Goal: Task Accomplishment & Management: Complete application form

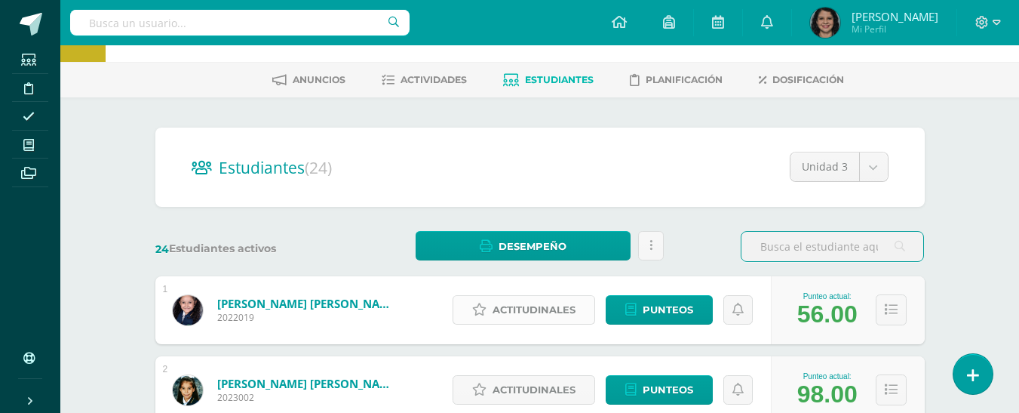
scroll to position [151, 0]
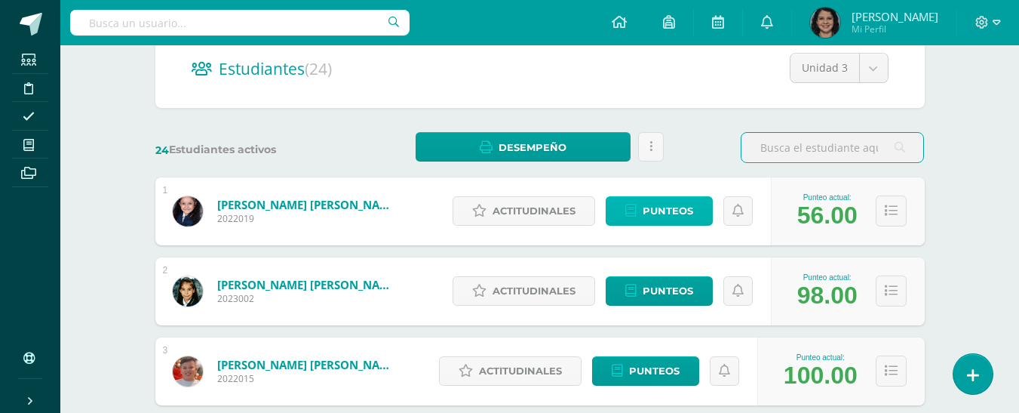
click at [671, 213] on span "Punteos" at bounding box center [668, 211] width 51 height 28
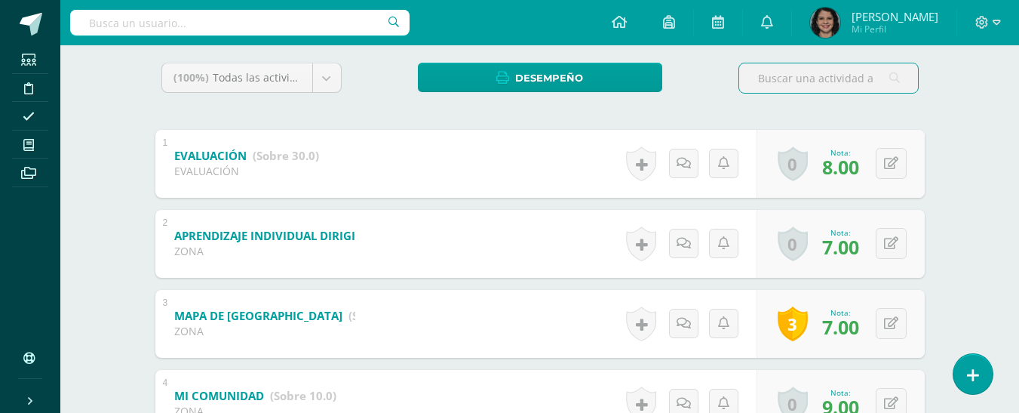
scroll to position [265, 0]
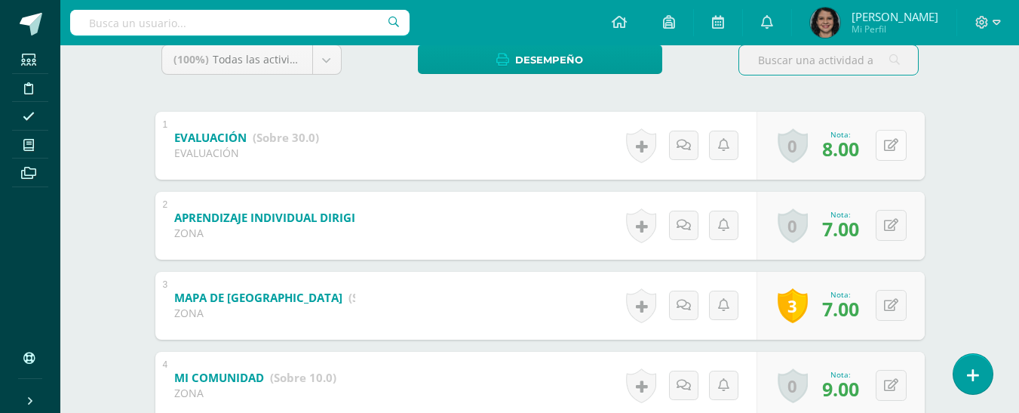
click at [890, 145] on button at bounding box center [891, 145] width 31 height 31
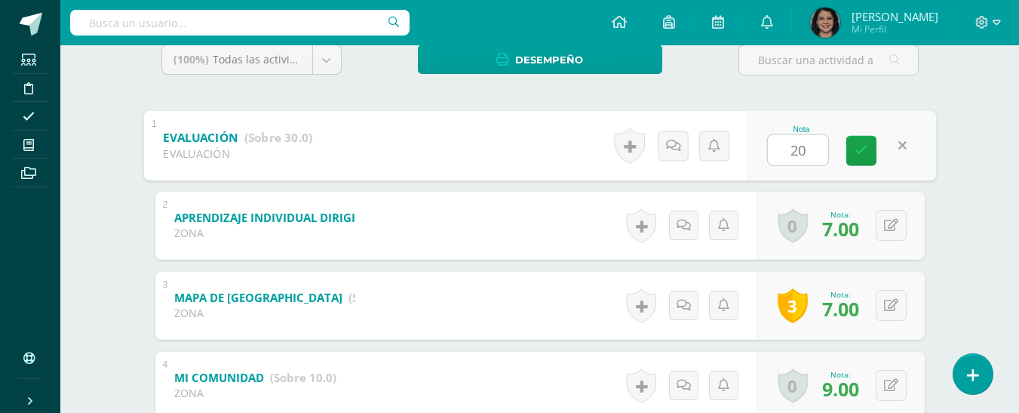
type input "20"
click at [961, 95] on div "Medio Social Segundo Primaria "Medio Social" Herramientas Detalle de asistencia…" at bounding box center [539, 309] width 959 height 1059
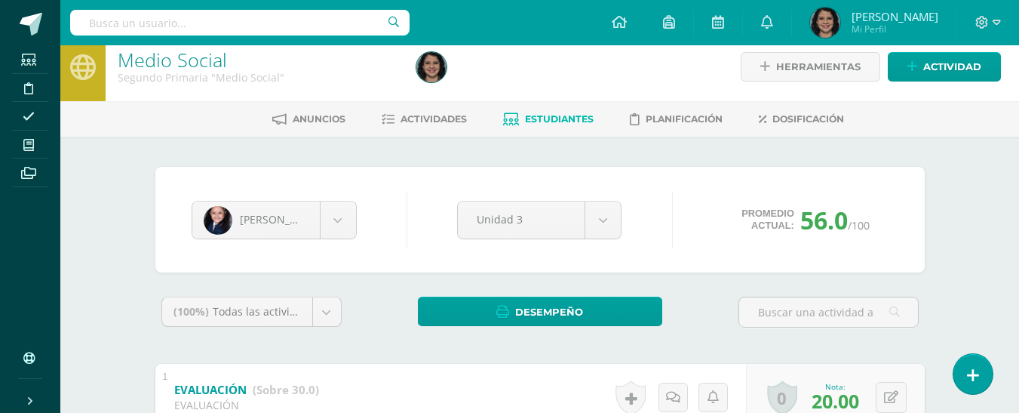
scroll to position [0, 0]
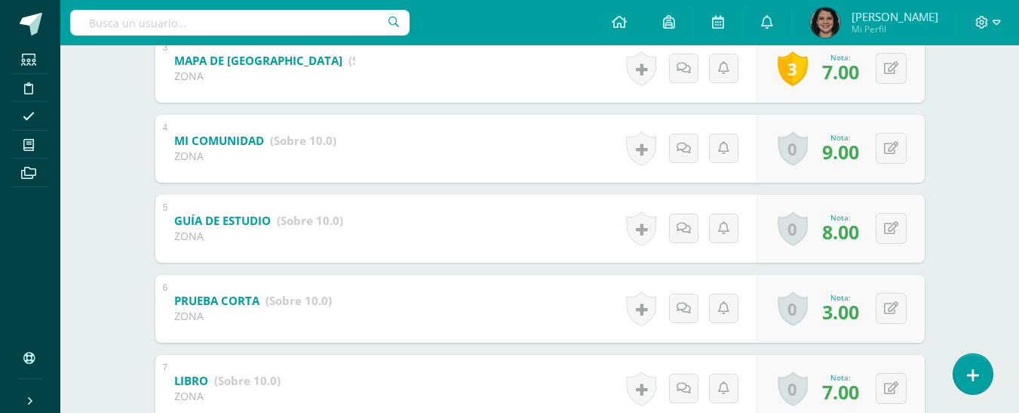
scroll to position [528, 0]
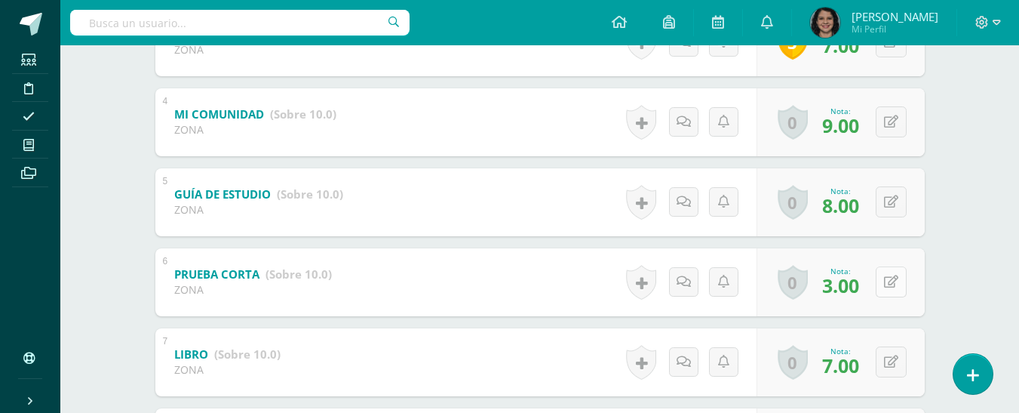
click at [881, 283] on div "0 Logros Logros obtenidos Aún no hay logros agregados Nota: 3.00" at bounding box center [841, 282] width 168 height 68
click at [990, 183] on div "Medio Social Segundo Primaria "Medio Social" Herramientas Detalle de asistencia…" at bounding box center [539, 46] width 959 height 1059
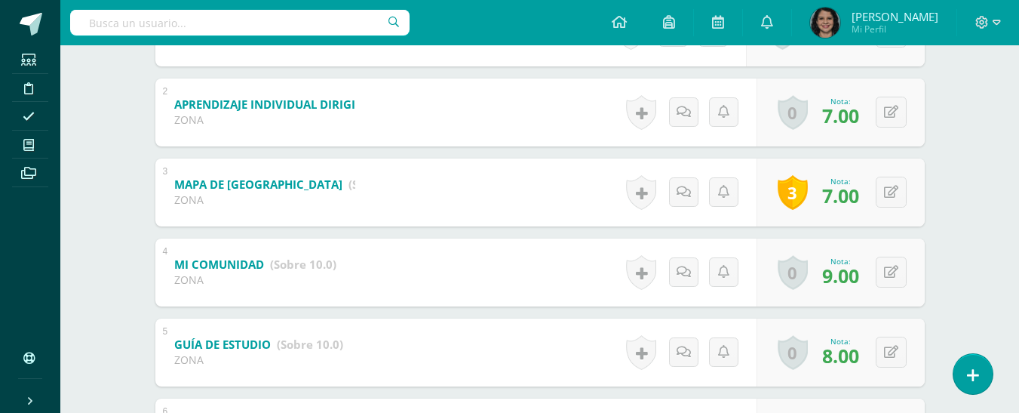
scroll to position [465, 0]
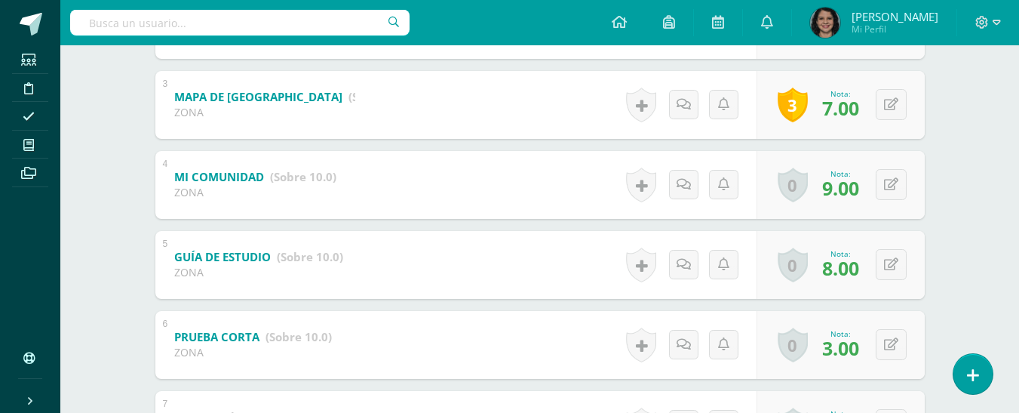
click at [690, 281] on div "Historial de actividad Se ha asignado la nota 8.0 por Sandra Ago. 5, 2025, 8:23…" at bounding box center [689, 265] width 136 height 68
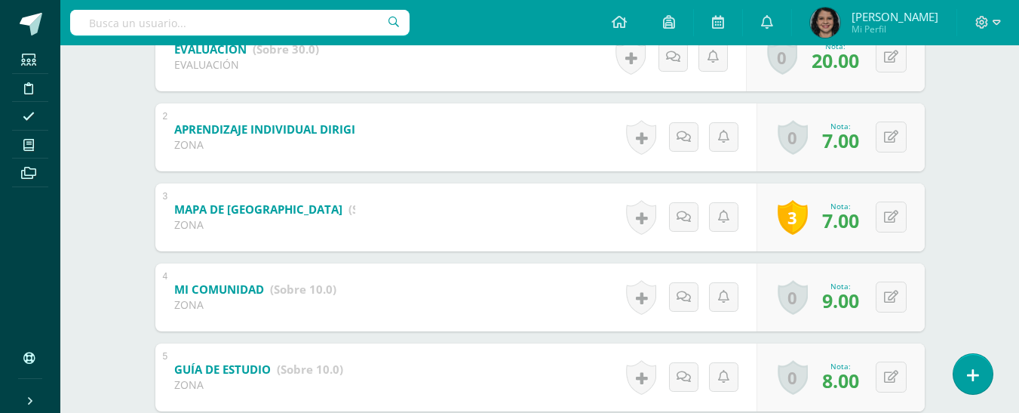
scroll to position [239, 0]
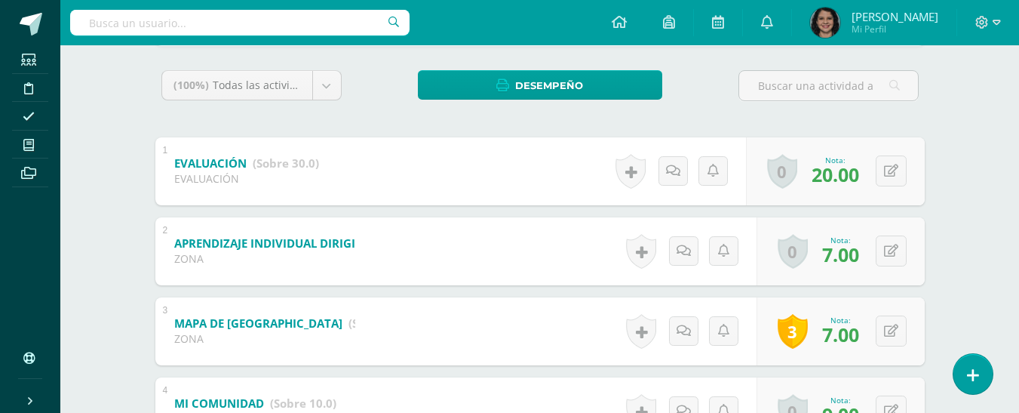
click at [341, 247] on b "APRENDIZAJE INDIVIDUAL DIRIGIDO" at bounding box center [273, 242] width 198 height 15
click at [335, 241] on b "APRENDIZAJE INDIVIDUAL DIRIGIDO" at bounding box center [265, 243] width 204 height 16
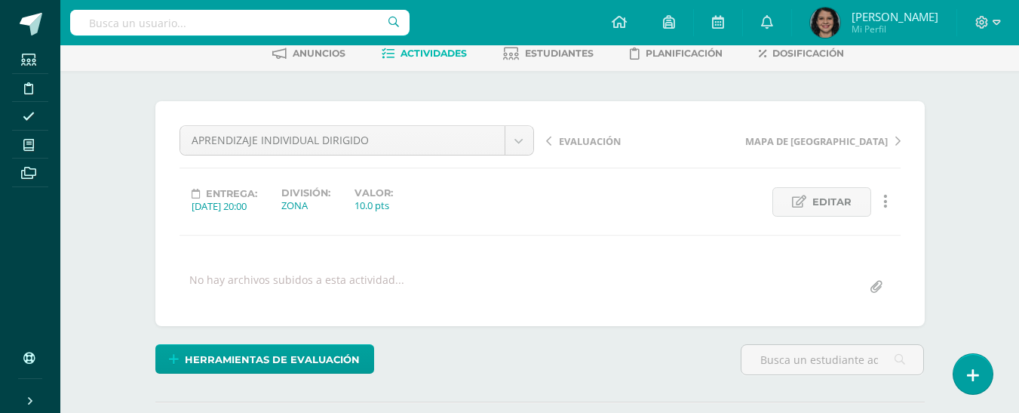
scroll to position [79, 0]
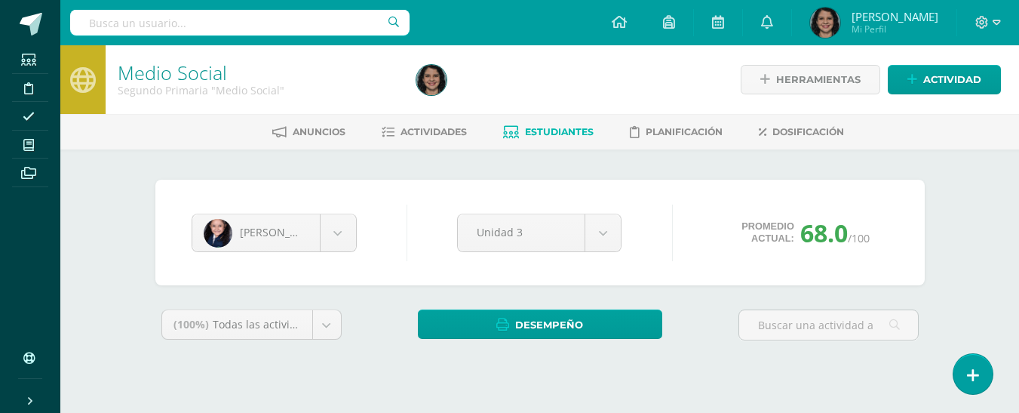
click at [575, 134] on span "Estudiantes" at bounding box center [559, 131] width 69 height 11
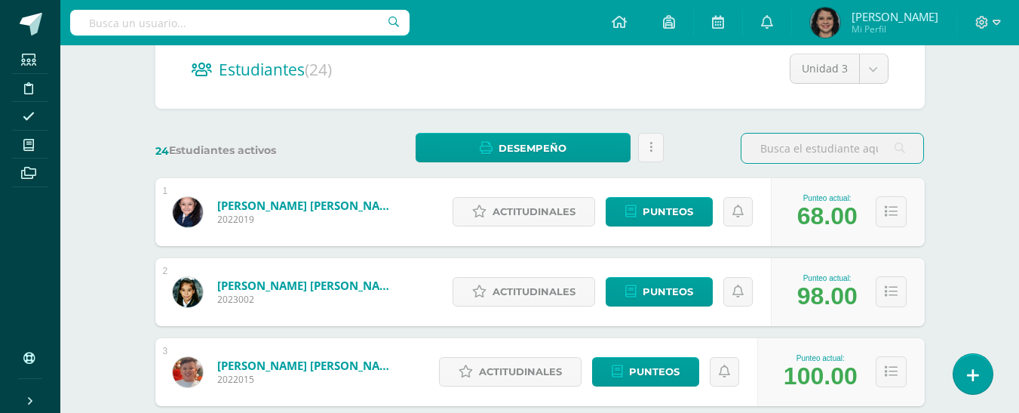
scroll to position [151, 0]
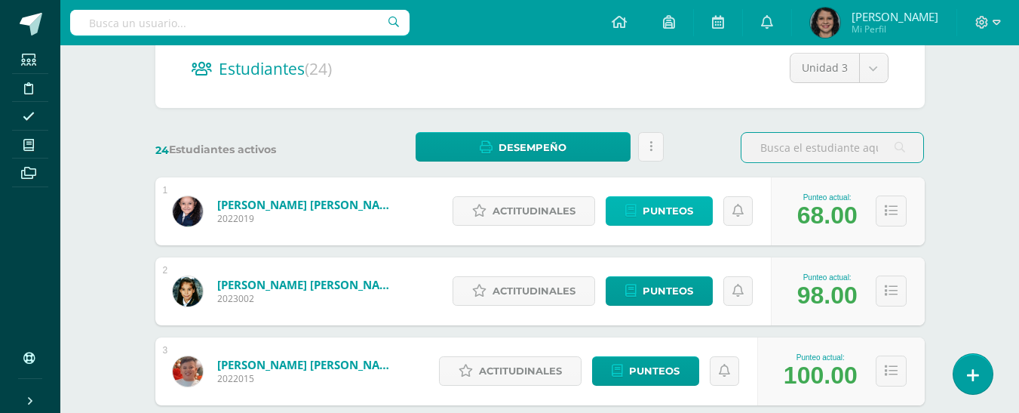
click at [679, 217] on span "Punteos" at bounding box center [668, 211] width 51 height 28
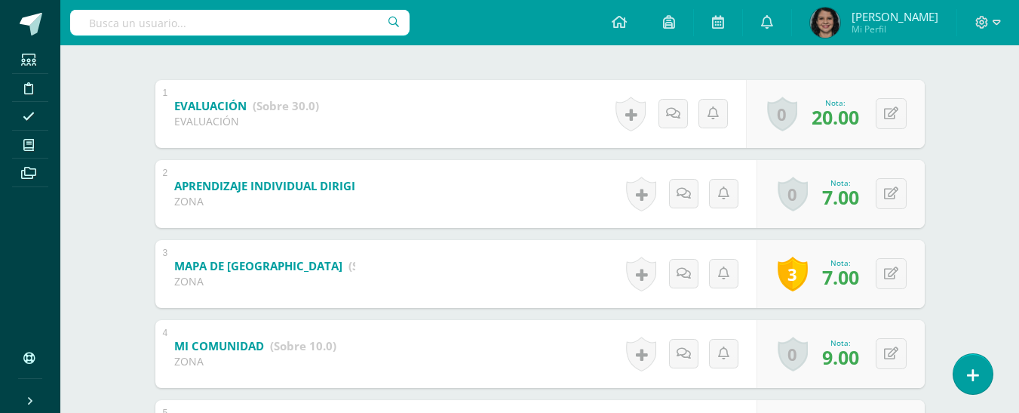
scroll to position [302, 0]
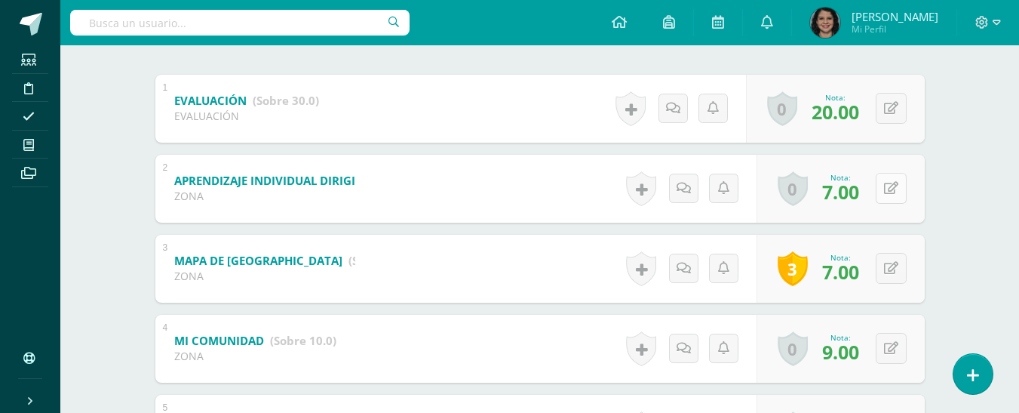
click at [893, 179] on button at bounding box center [891, 188] width 31 height 31
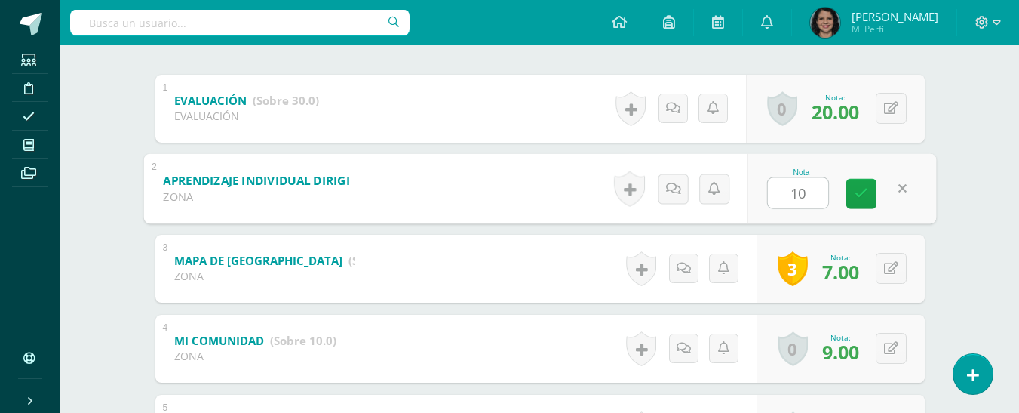
type input "10"
click at [966, 140] on div "Medio Social Segundo Primaria "Medio Social" Herramientas Detalle de asistencia…" at bounding box center [539, 273] width 959 height 1059
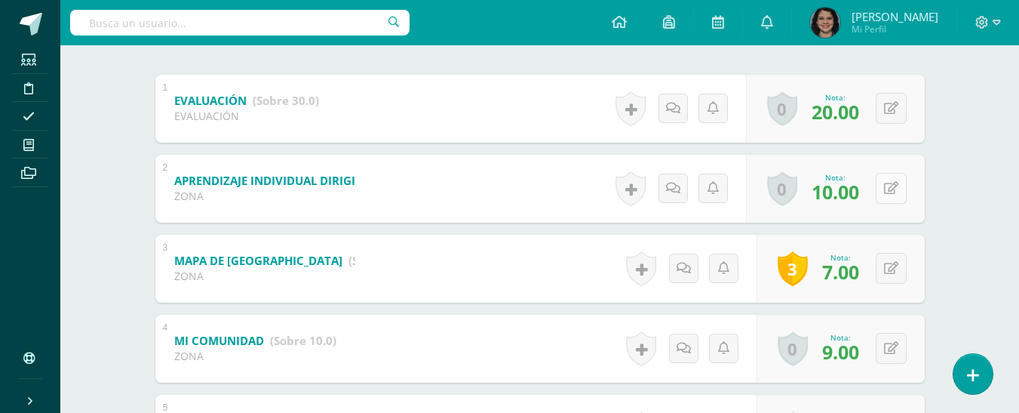
click at [895, 188] on icon at bounding box center [891, 188] width 14 height 13
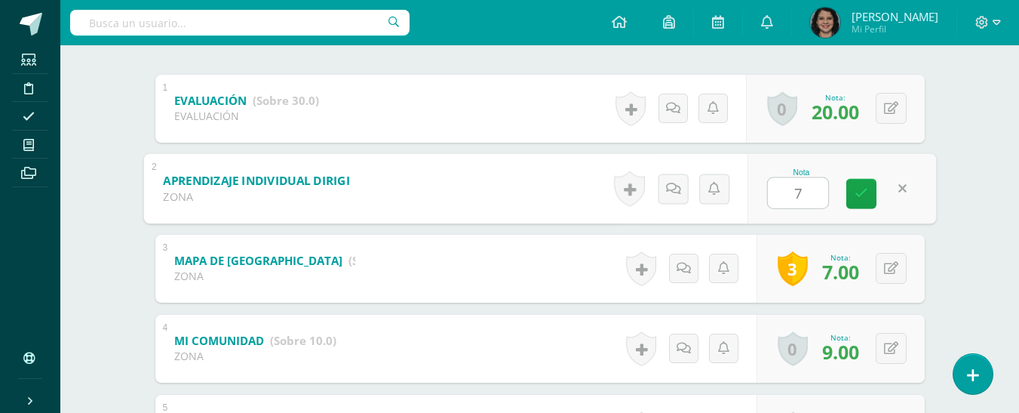
type input "7"
click at [979, 137] on div "Medio Social Segundo Primaria "Medio Social" Herramientas Detalle de asistencia…" at bounding box center [539, 273] width 959 height 1059
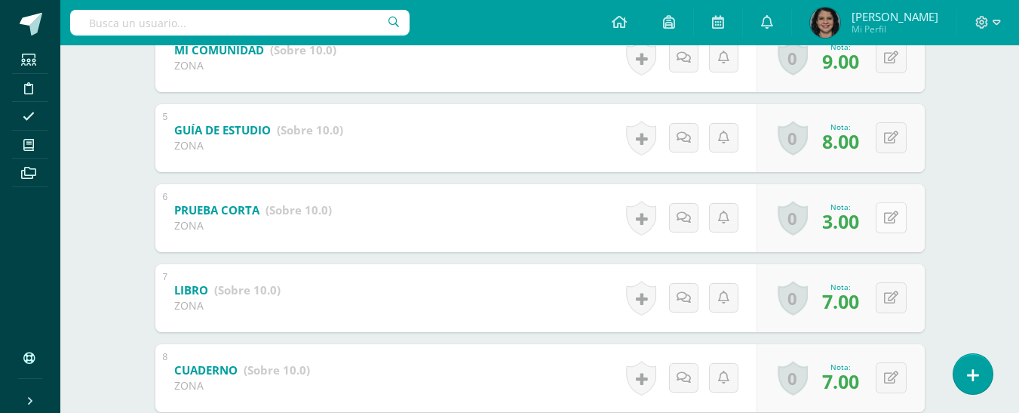
scroll to position [679, 0]
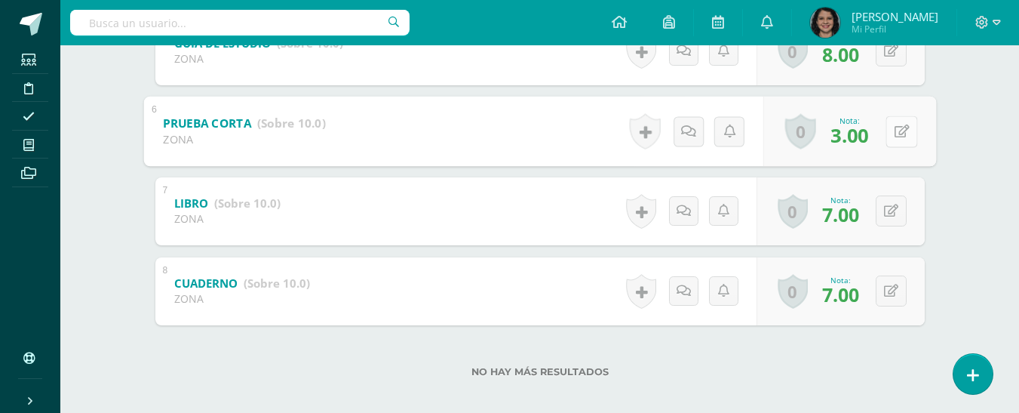
click at [889, 135] on button at bounding box center [902, 131] width 32 height 32
type input "8"
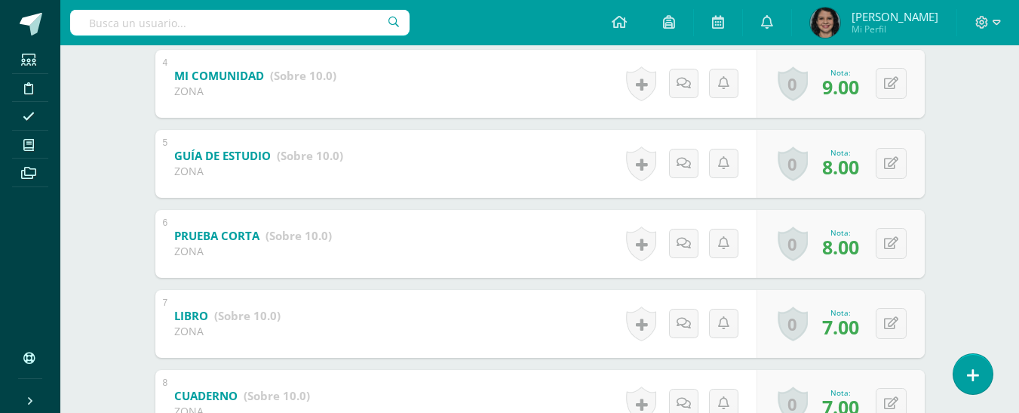
scroll to position [528, 0]
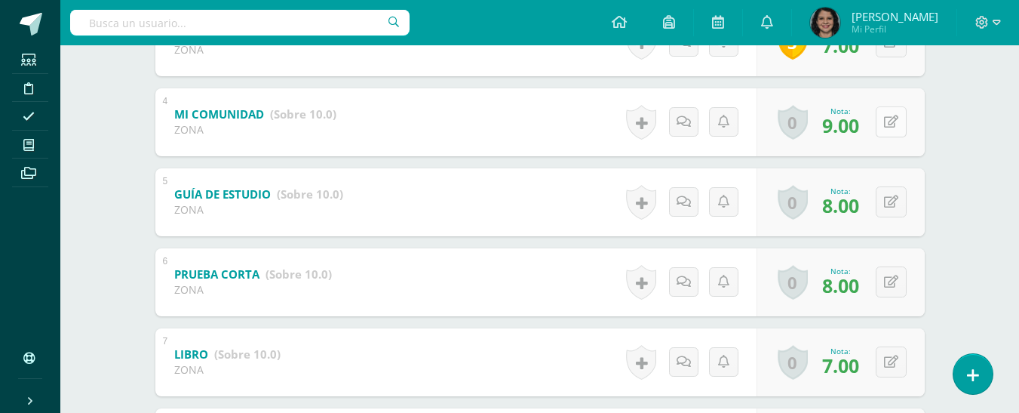
click at [892, 125] on button at bounding box center [891, 121] width 31 height 31
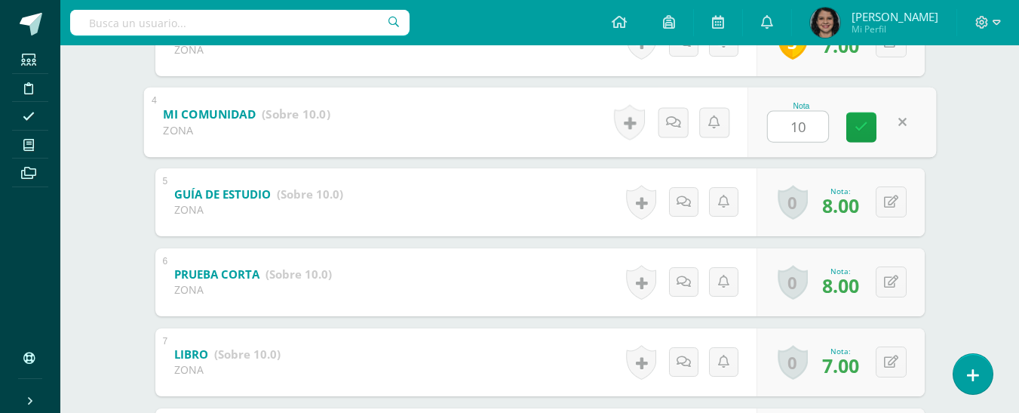
type input "10"
click at [961, 106] on div "Medio Social Segundo Primaria "Medio Social" Herramientas Detalle de asistencia…" at bounding box center [539, 46] width 959 height 1059
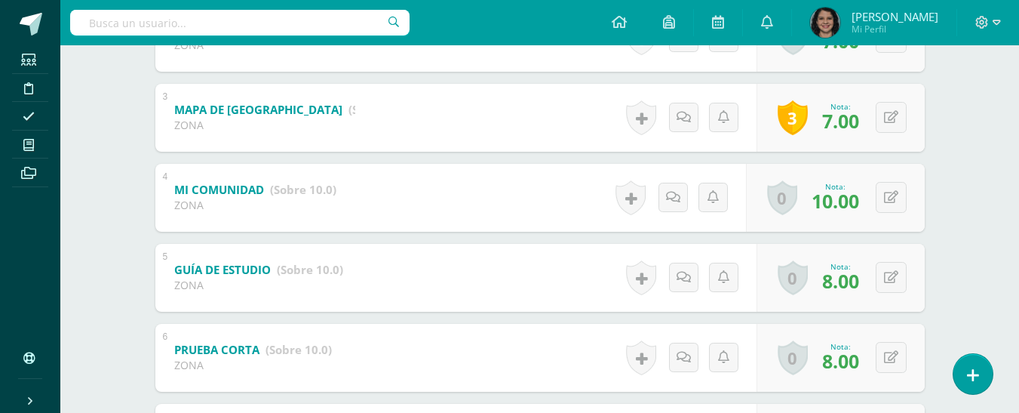
scroll to position [377, 0]
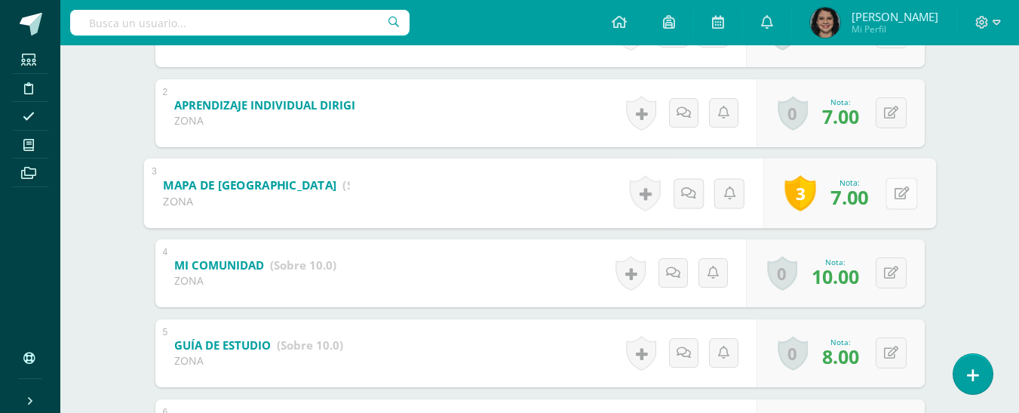
click at [889, 193] on button at bounding box center [902, 193] width 32 height 32
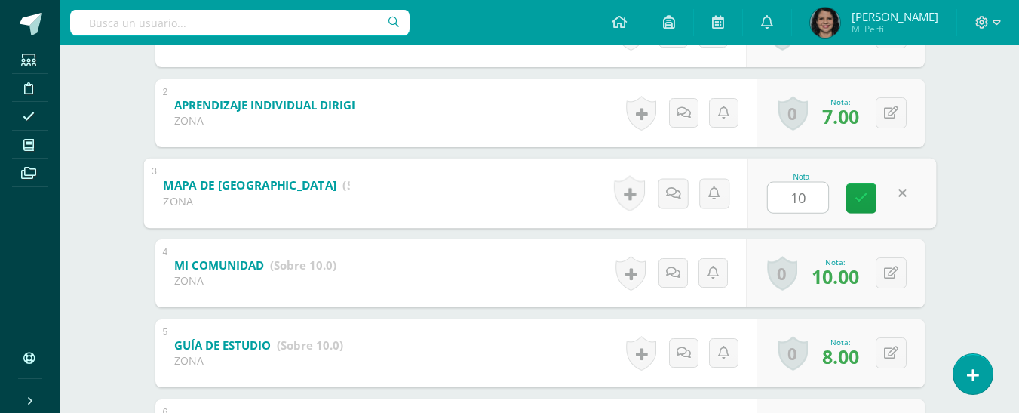
type input "10"
click at [944, 115] on div "Cidia Aguilar Cidia Aguilar María Alvarez Jorge Arana Adriana Barillas Damian C…" at bounding box center [540, 249] width 830 height 955
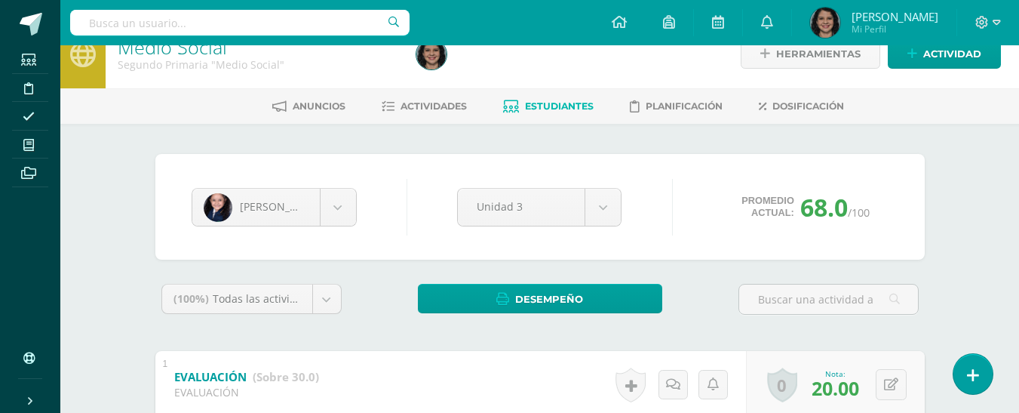
scroll to position [0, 0]
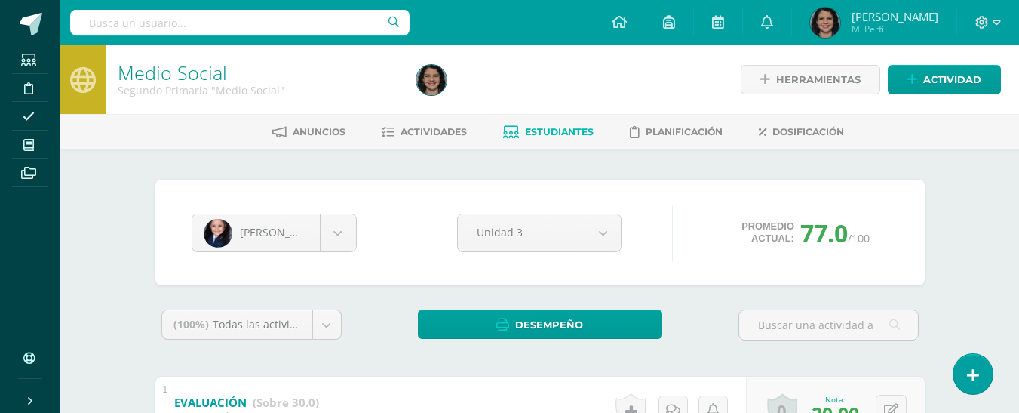
click at [545, 131] on span "Estudiantes" at bounding box center [559, 131] width 69 height 11
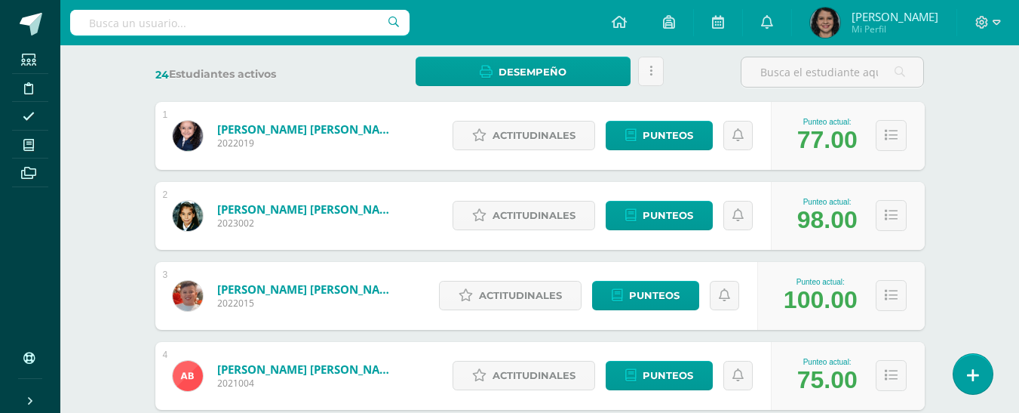
scroll to position [302, 0]
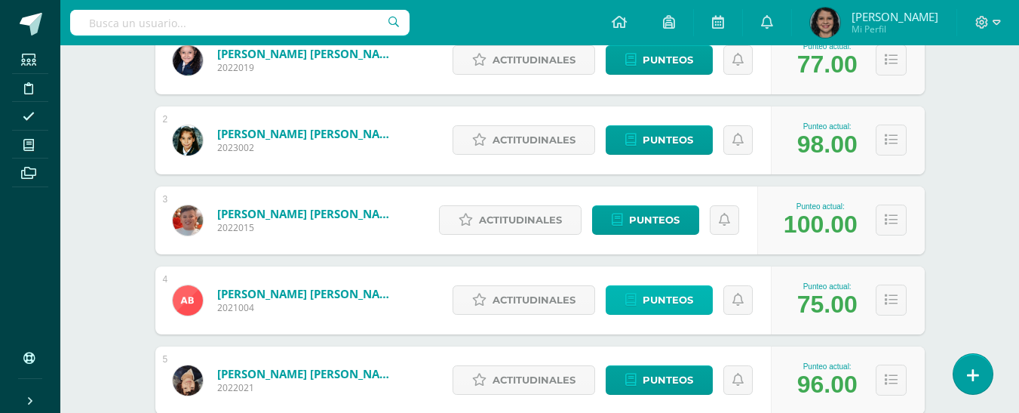
click at [689, 298] on span "Punteos" at bounding box center [668, 300] width 51 height 28
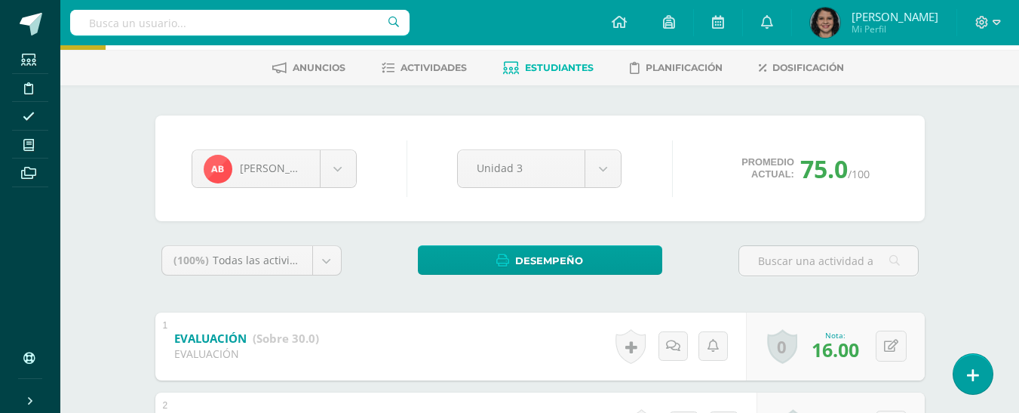
scroll to position [114, 0]
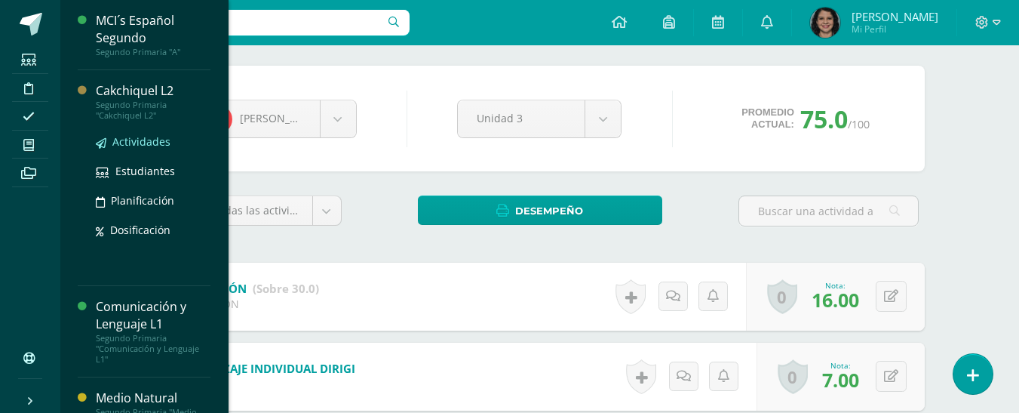
click at [150, 140] on span "Actividades" at bounding box center [141, 141] width 58 height 14
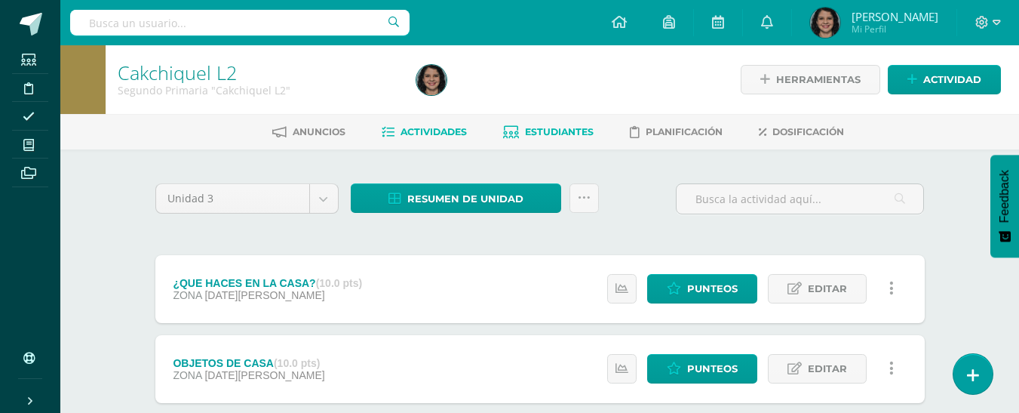
click at [580, 135] on span "Estudiantes" at bounding box center [559, 131] width 69 height 11
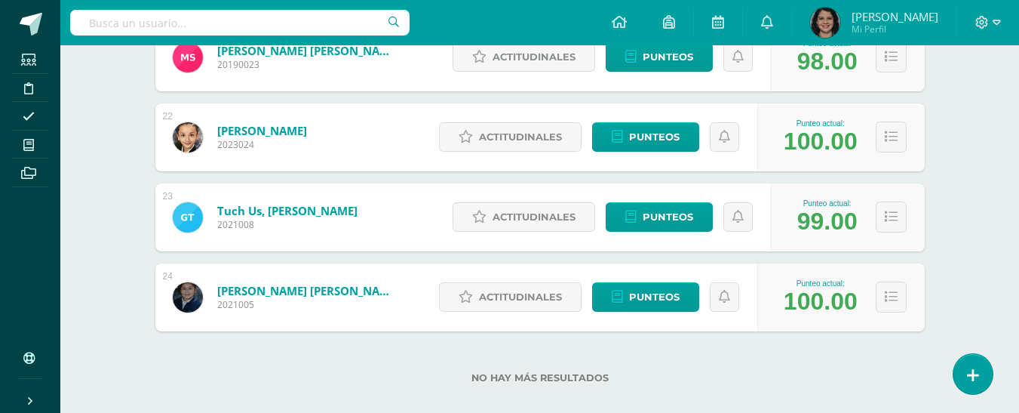
scroll to position [1923, 0]
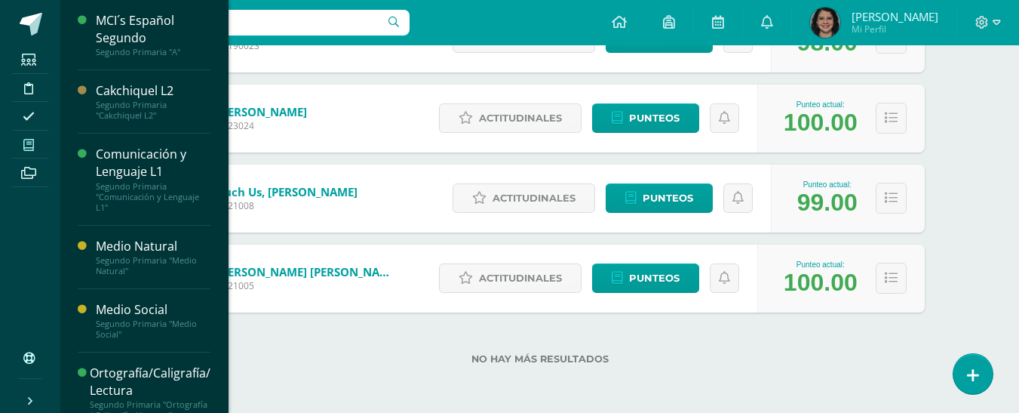
click at [28, 134] on link "Mis cursos" at bounding box center [30, 145] width 36 height 29
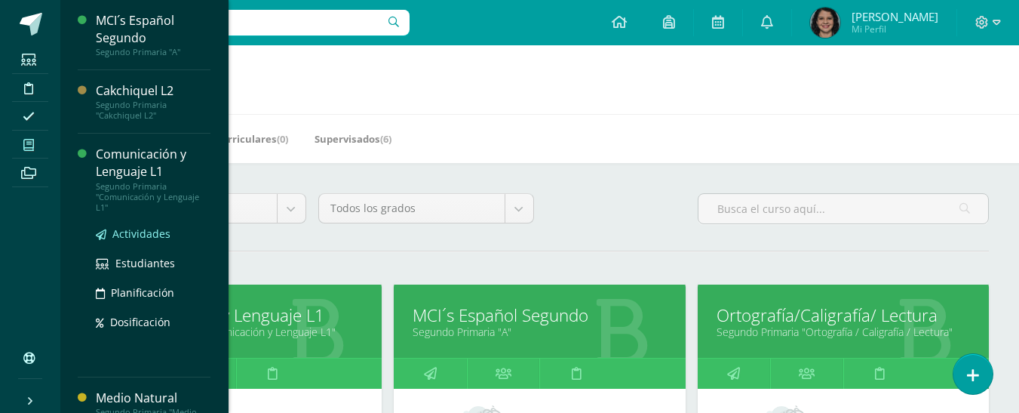
click at [139, 228] on span "Actividades" at bounding box center [141, 233] width 58 height 14
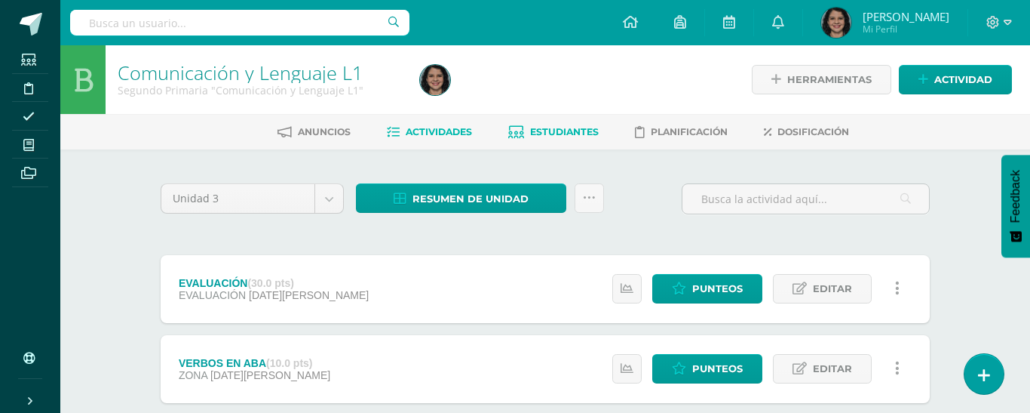
click at [566, 127] on span "Estudiantes" at bounding box center [564, 131] width 69 height 11
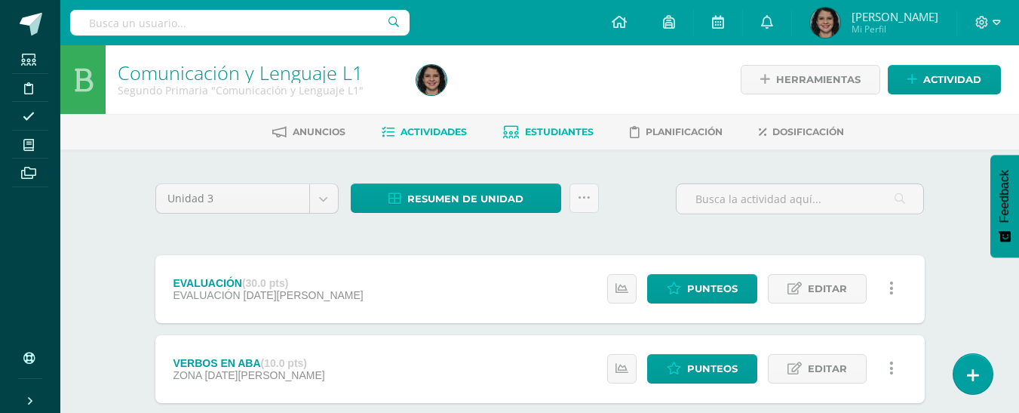
click at [566, 127] on span "Estudiantes" at bounding box center [559, 131] width 69 height 11
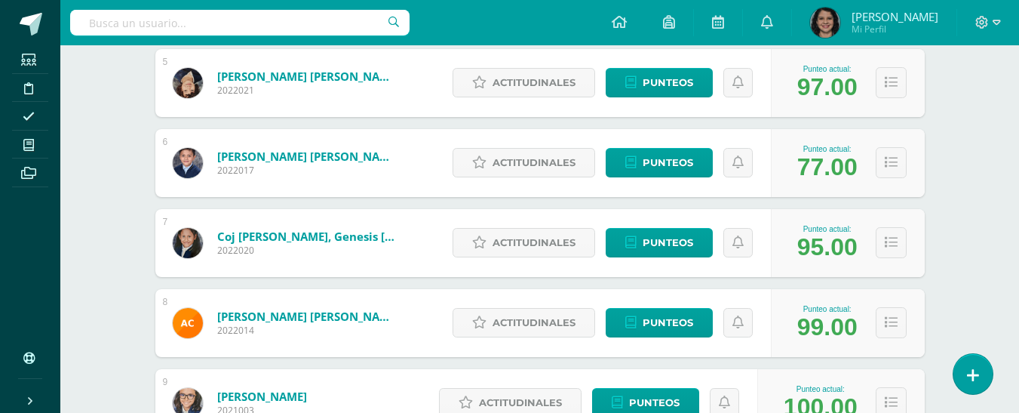
scroll to position [603, 0]
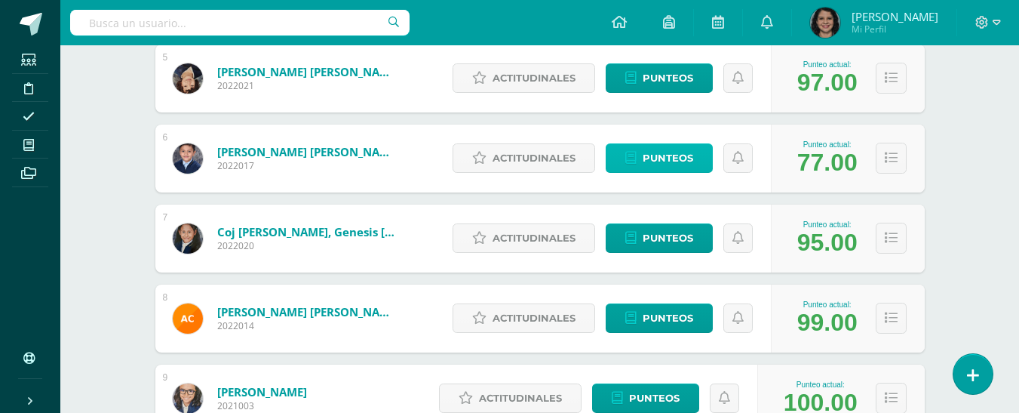
click at [684, 155] on span "Punteos" at bounding box center [668, 158] width 51 height 28
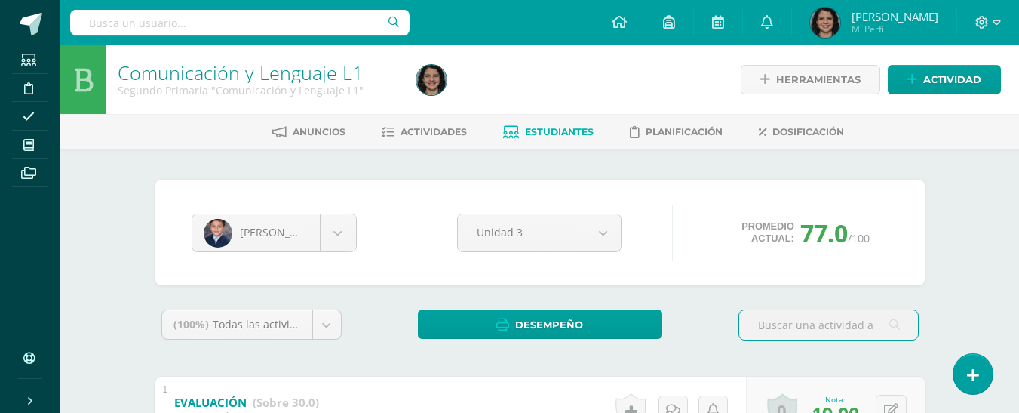
click at [564, 129] on span "Estudiantes" at bounding box center [559, 131] width 69 height 11
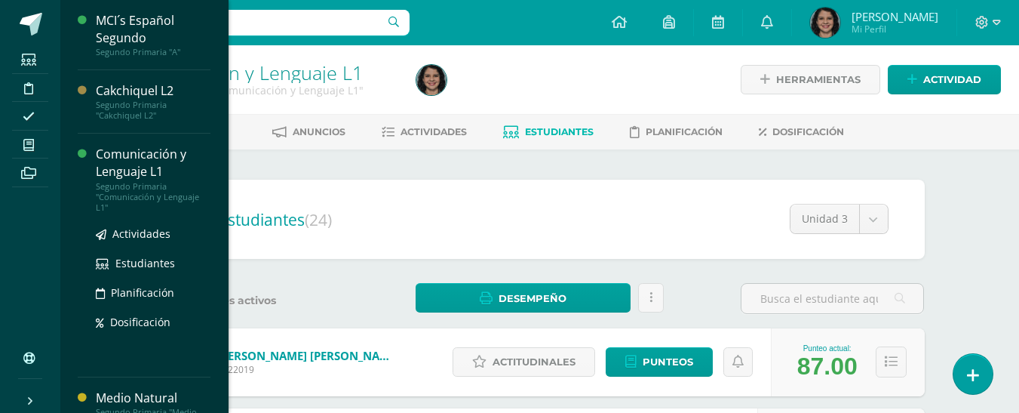
scroll to position [75, 0]
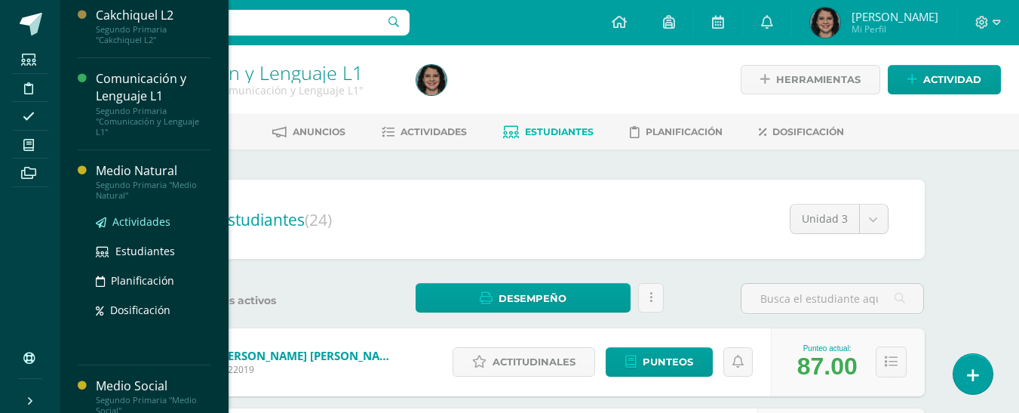
click at [161, 220] on span "Actividades" at bounding box center [141, 221] width 58 height 14
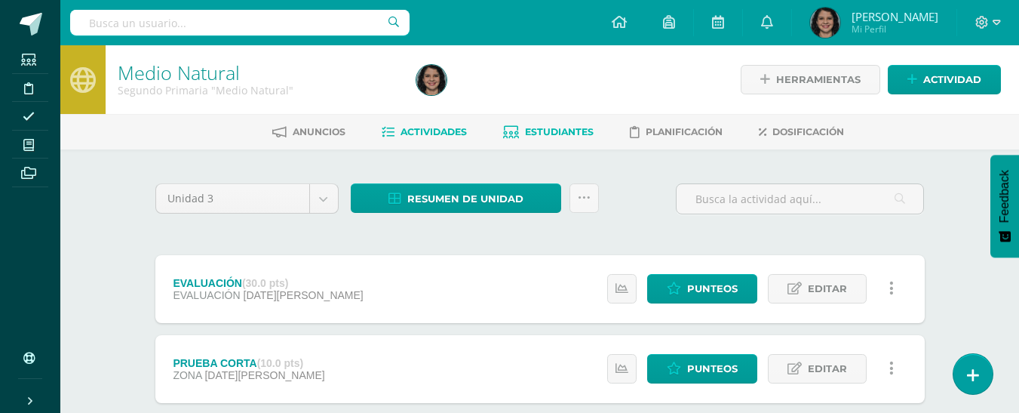
click at [567, 125] on link "Estudiantes" at bounding box center [548, 132] width 91 height 24
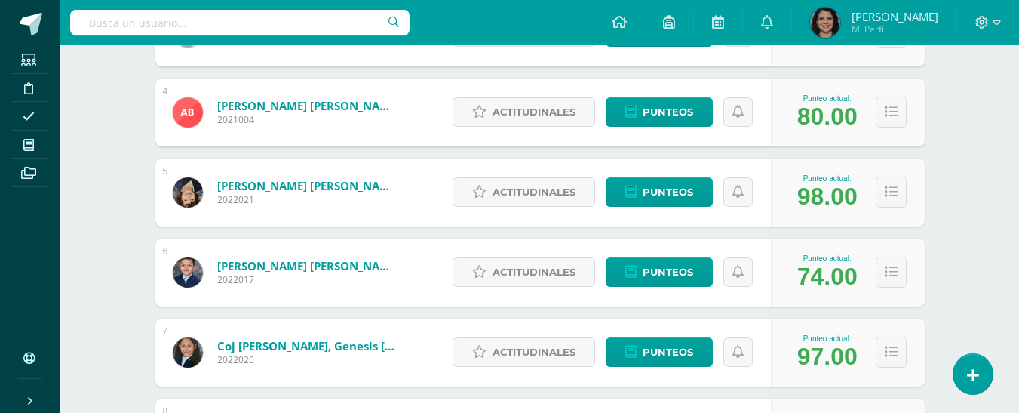
scroll to position [414, 0]
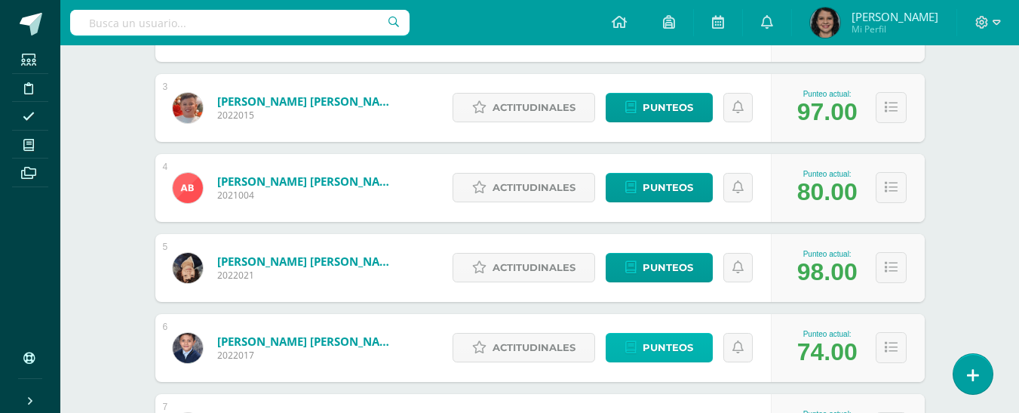
click at [649, 336] on span "Punteos" at bounding box center [668, 347] width 51 height 28
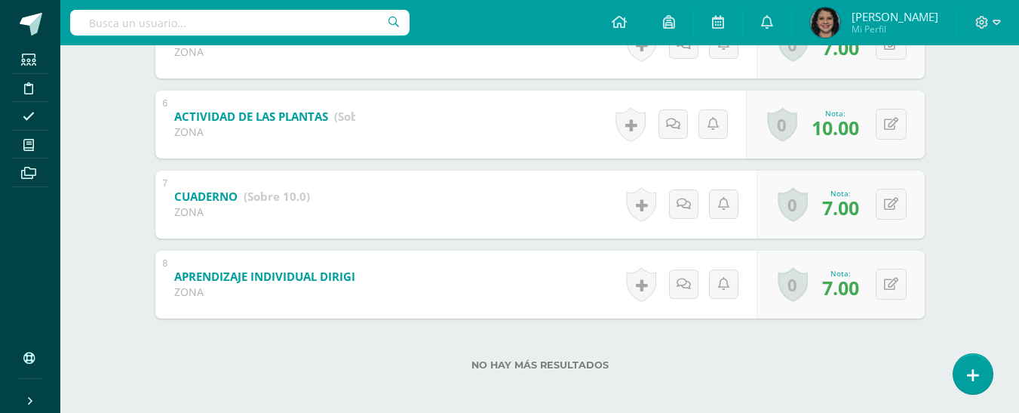
scroll to position [692, 0]
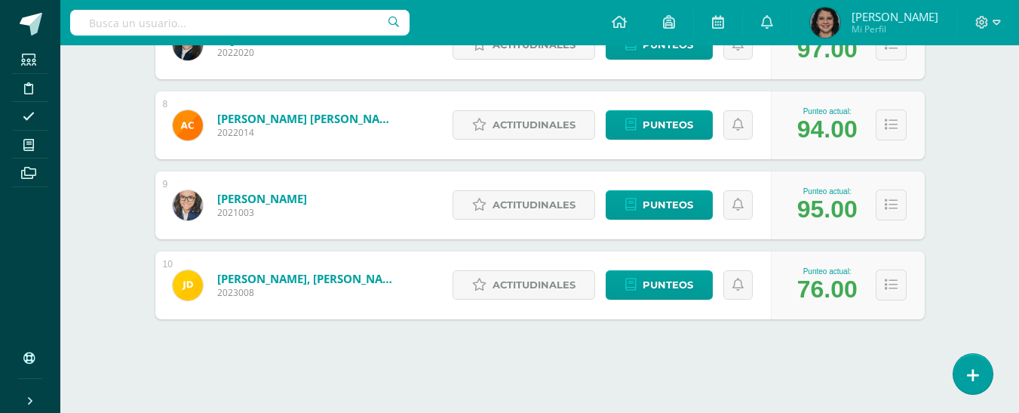
scroll to position [798, 0]
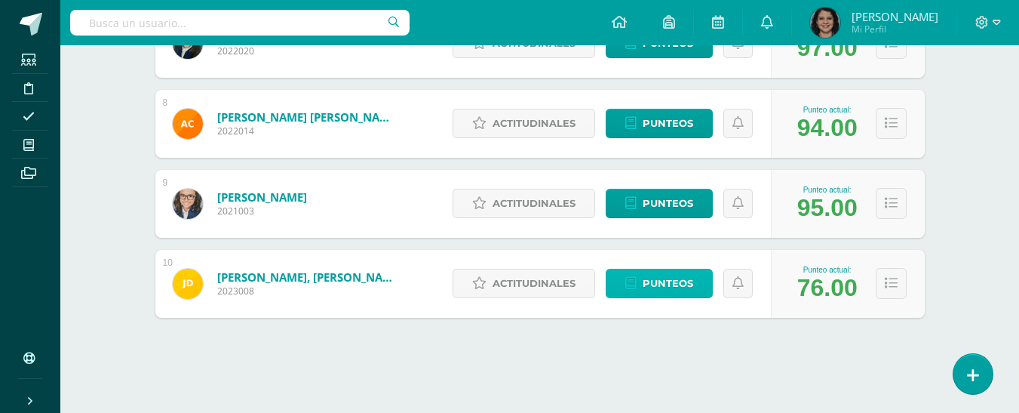
drag, startPoint x: 652, startPoint y: 274, endPoint x: 364, endPoint y: 2, distance: 396.5
click at [652, 274] on span "Punteos" at bounding box center [668, 283] width 51 height 28
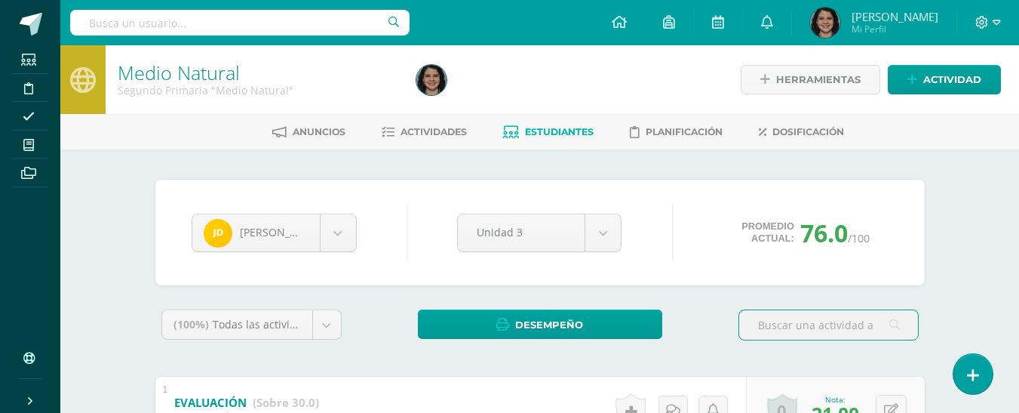
click at [558, 126] on span "Estudiantes" at bounding box center [559, 131] width 69 height 11
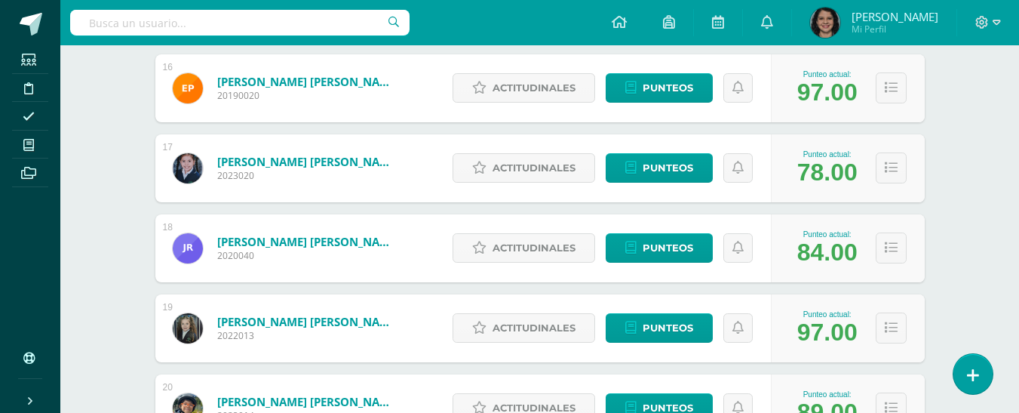
scroll to position [1477, 0]
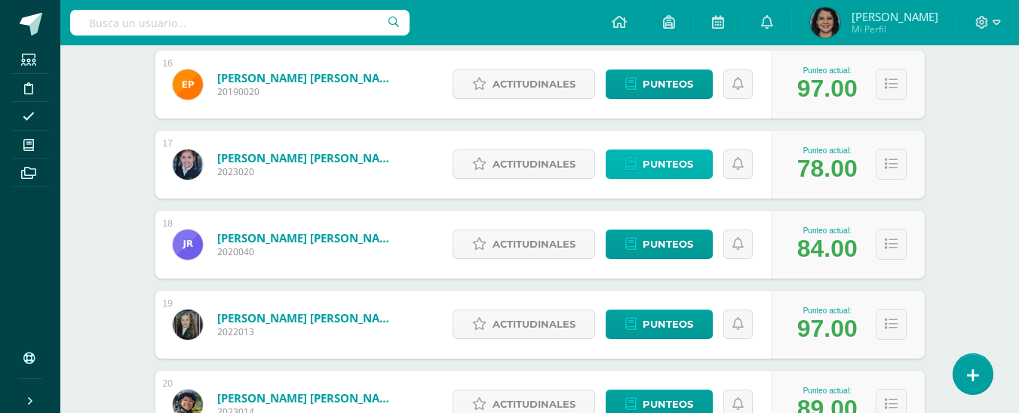
click at [653, 161] on span "Punteos" at bounding box center [668, 164] width 51 height 28
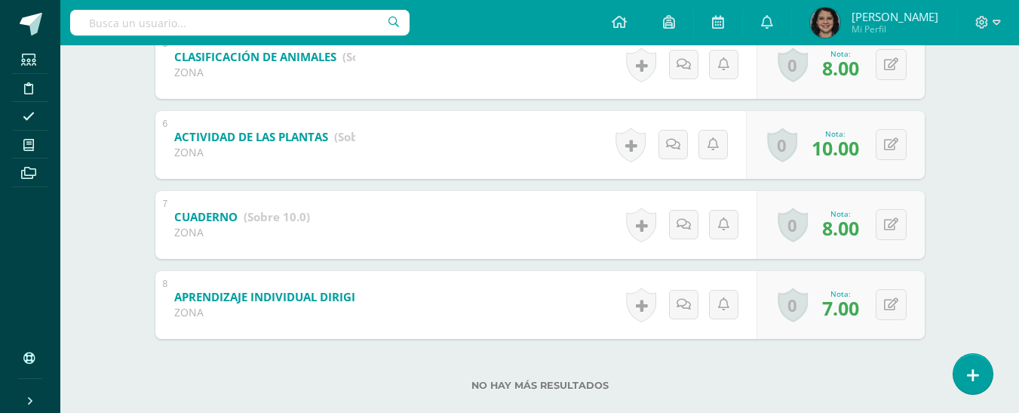
scroll to position [692, 0]
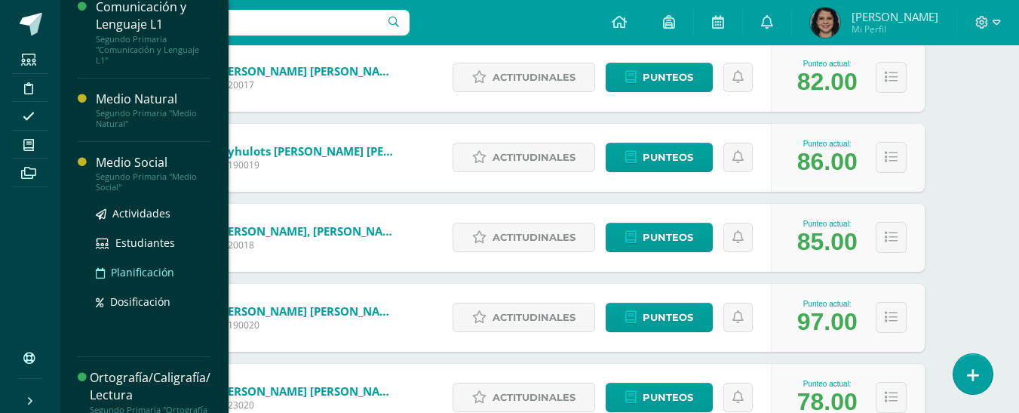
scroll to position [151, 0]
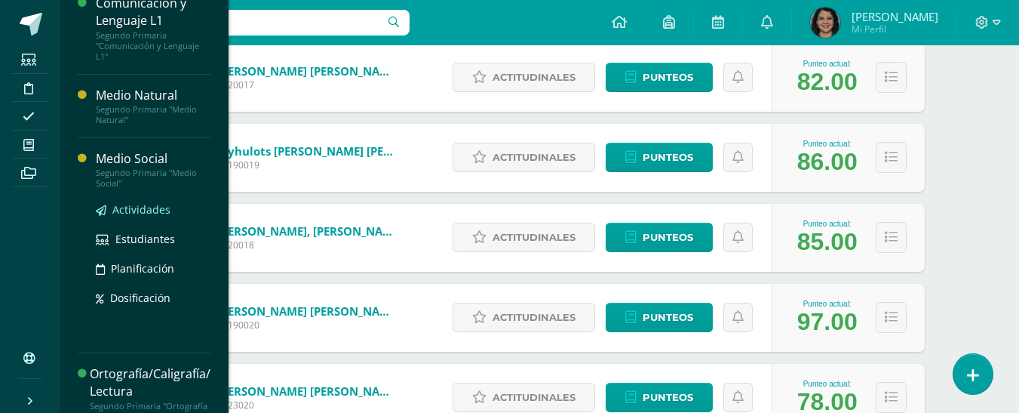
click at [151, 207] on span "Actividades" at bounding box center [141, 209] width 58 height 14
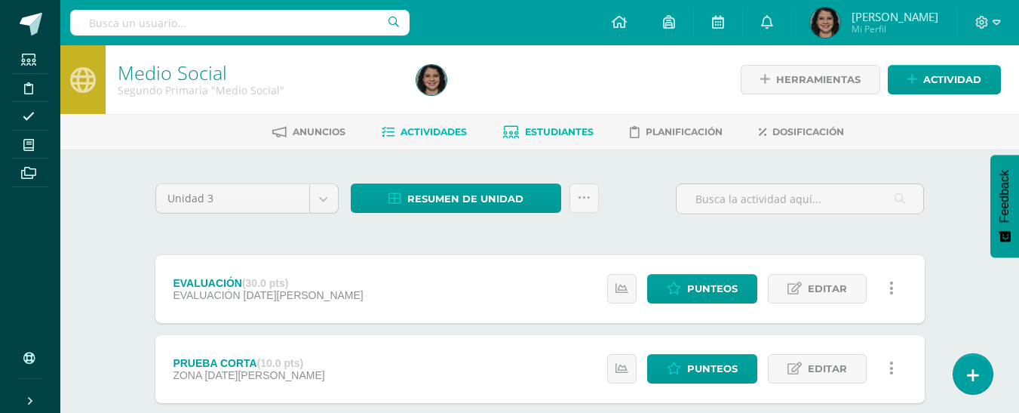
click at [521, 127] on link "Estudiantes" at bounding box center [548, 132] width 91 height 24
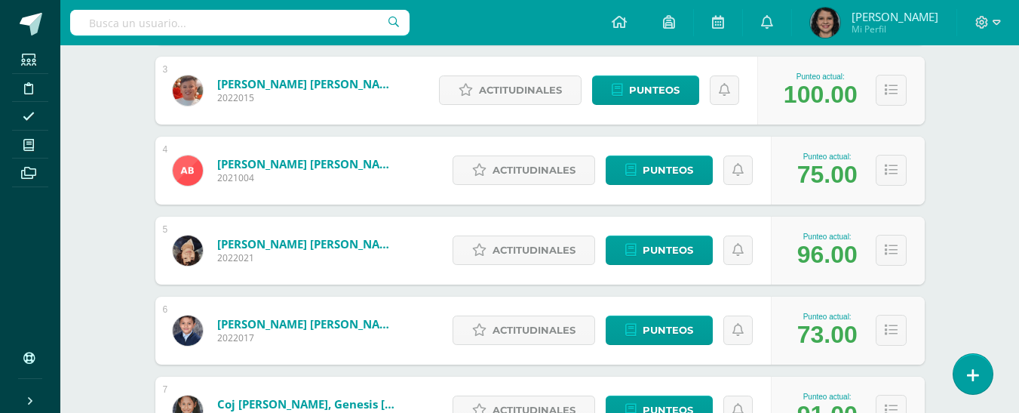
scroll to position [443, 0]
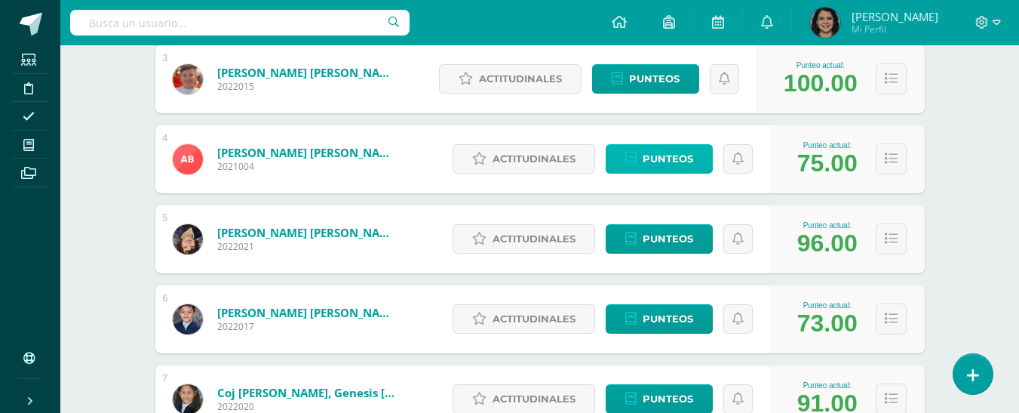
click at [687, 171] on span "Punteos" at bounding box center [668, 159] width 51 height 28
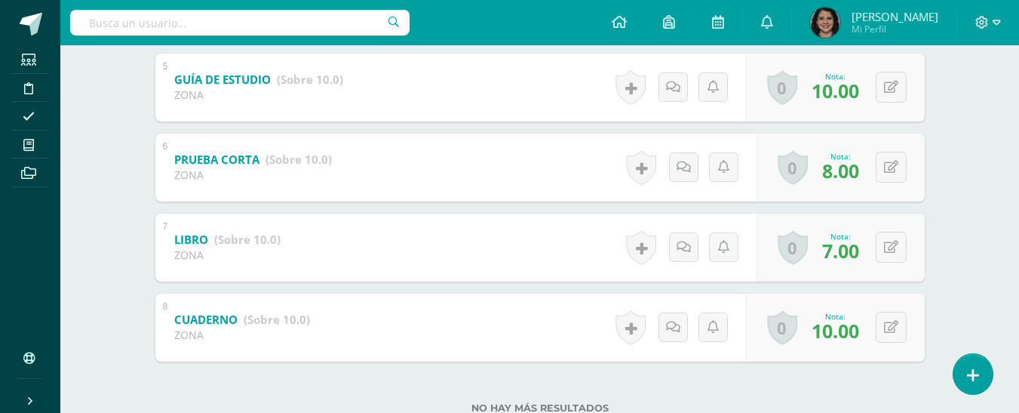
scroll to position [692, 0]
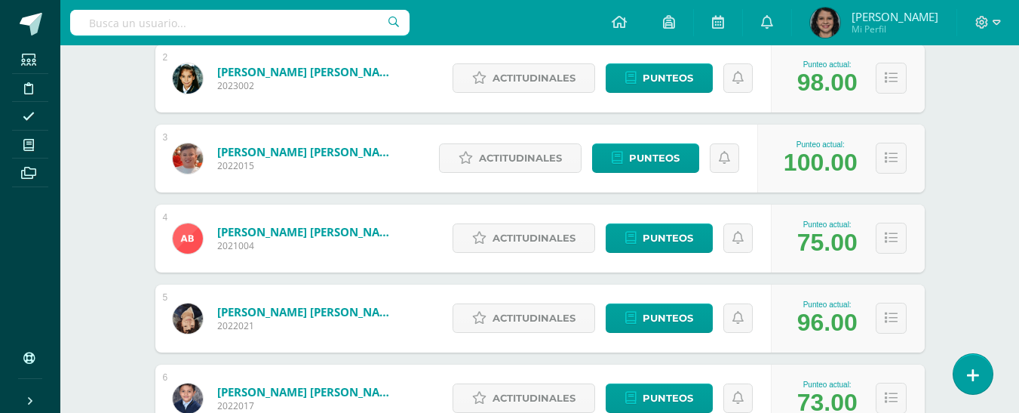
scroll to position [367, 0]
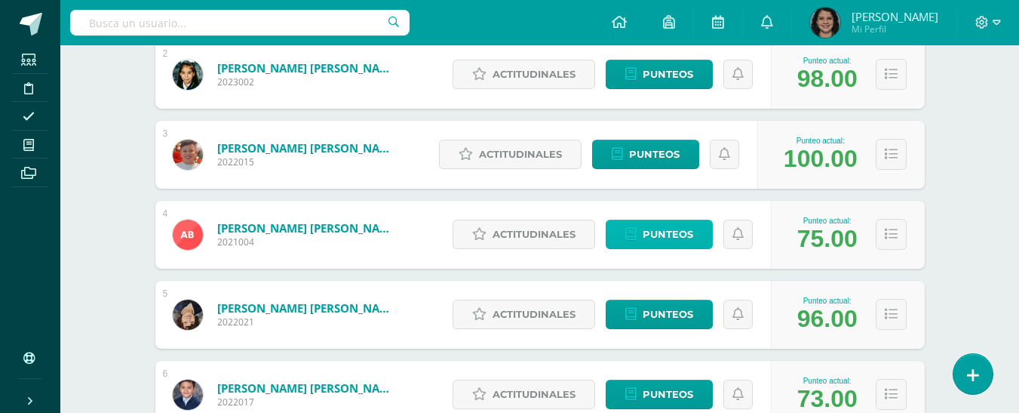
click at [702, 231] on link "Punteos" at bounding box center [659, 234] width 107 height 29
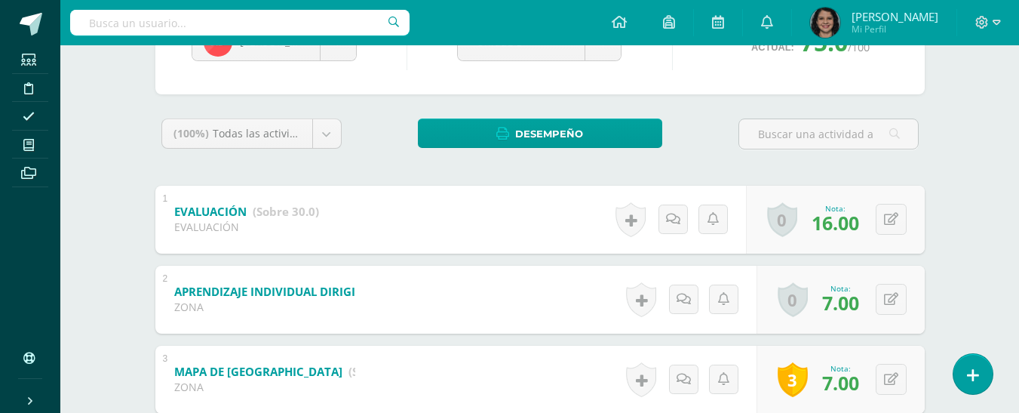
scroll to position [226, 0]
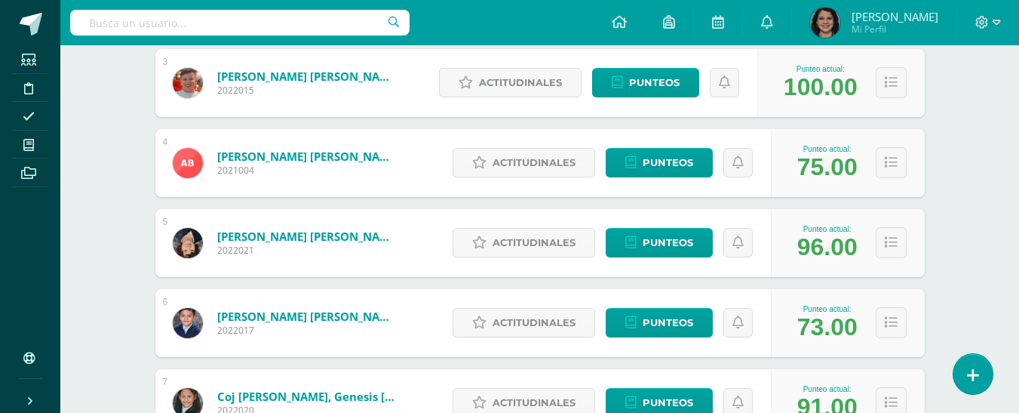
scroll to position [443, 0]
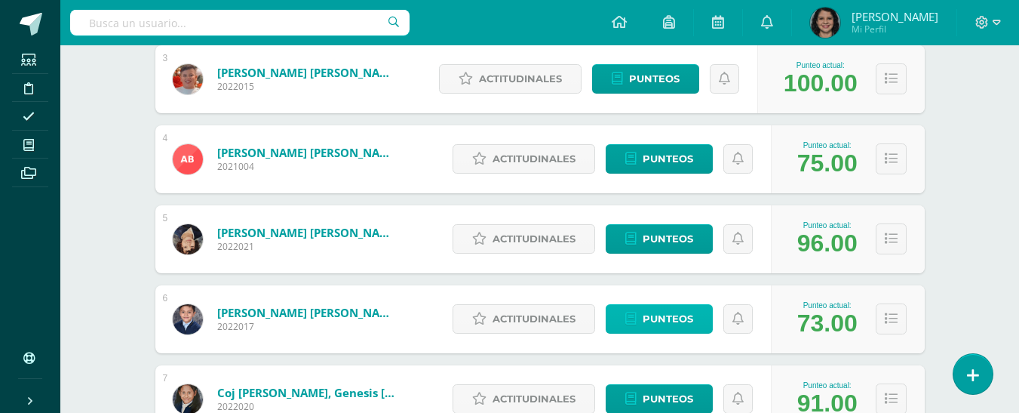
click at [657, 325] on span "Punteos" at bounding box center [668, 319] width 51 height 28
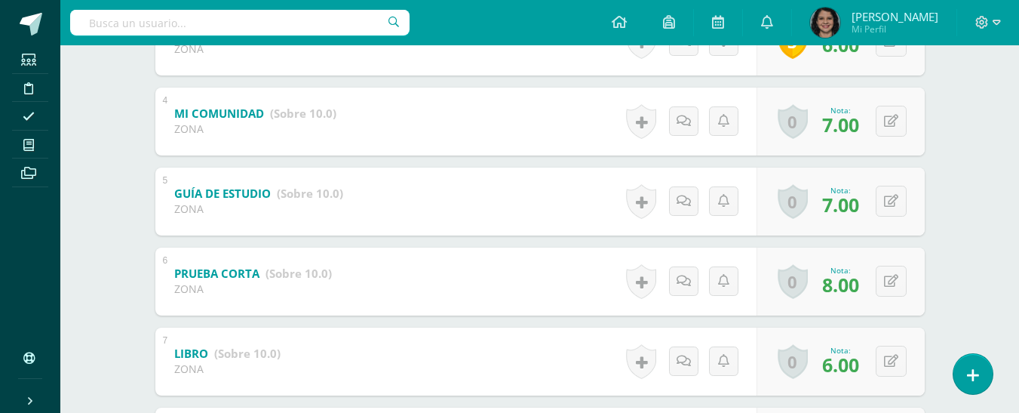
scroll to position [567, 0]
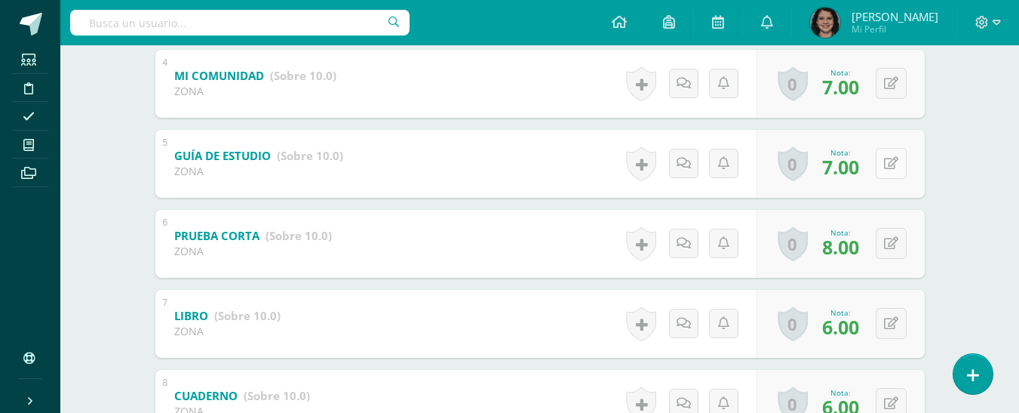
click at [893, 160] on icon at bounding box center [891, 163] width 14 height 13
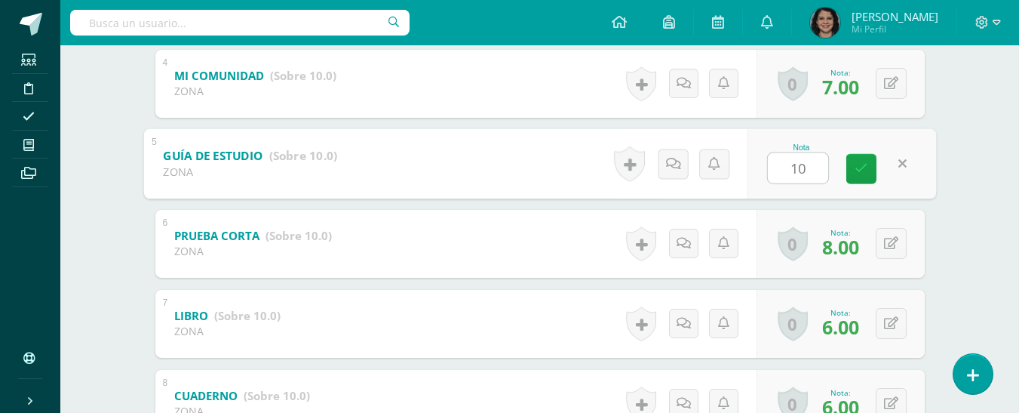
type input "10"
click at [975, 140] on div "Medio Social Segundo Primaria "Medio Social" Herramientas Detalle de asistencia…" at bounding box center [539, 8] width 959 height 1059
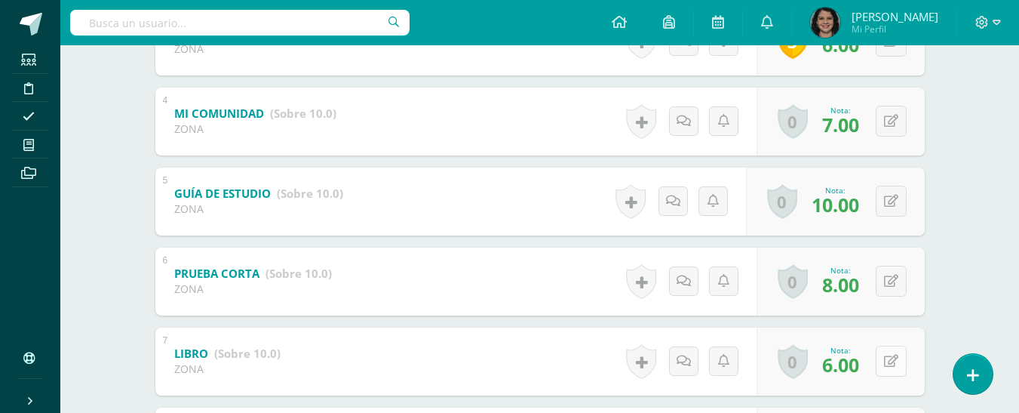
scroll to position [491, 0]
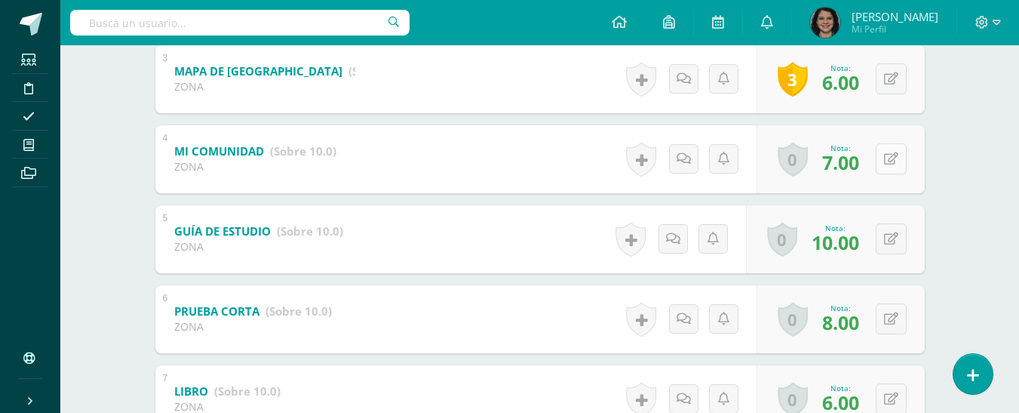
click at [902, 158] on button at bounding box center [891, 158] width 31 height 31
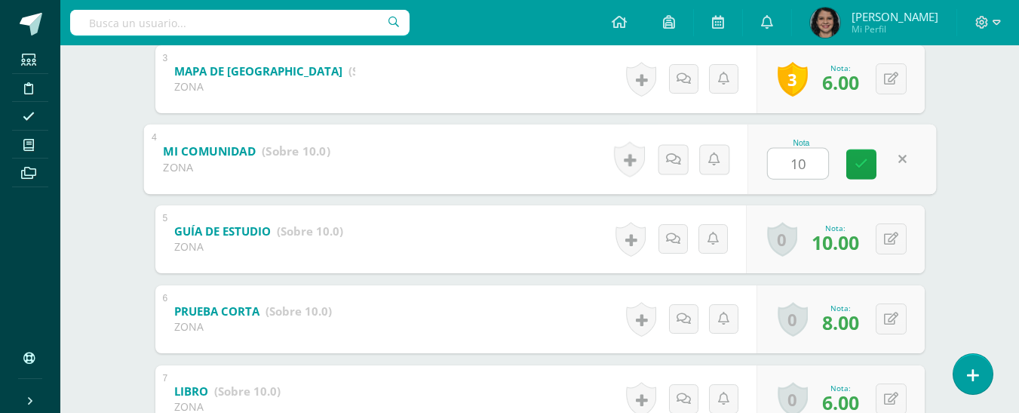
type input "10"
click at [952, 112] on div "José Cárcamo Cidia Aguilar María Alvarez Jorge Arana Adriana Barillas Damian Ca…" at bounding box center [540, 135] width 830 height 955
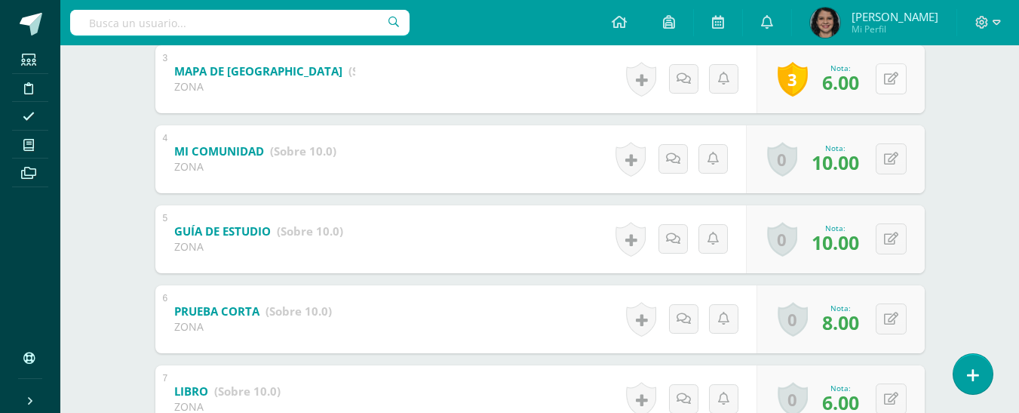
click at [889, 75] on button at bounding box center [891, 78] width 31 height 31
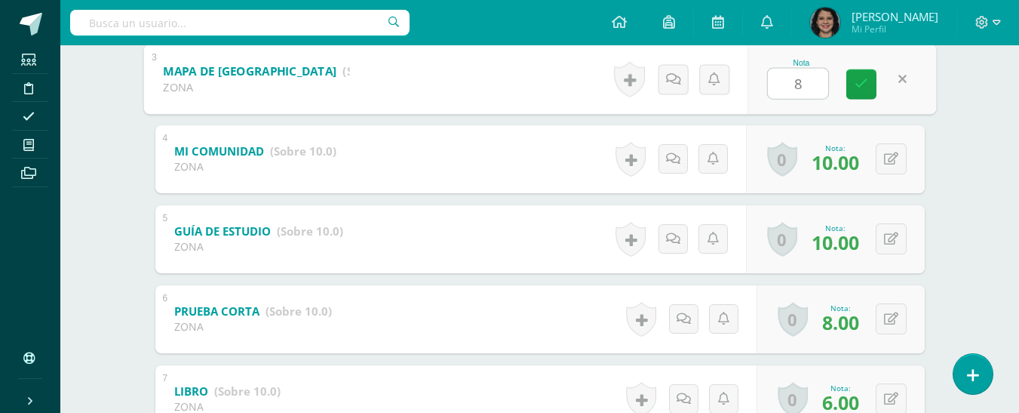
type input "8"
click at [975, 77] on div "Medio Social Segundo Primaria "Medio Social" Herramientas Detalle de asistencia…" at bounding box center [539, 83] width 959 height 1059
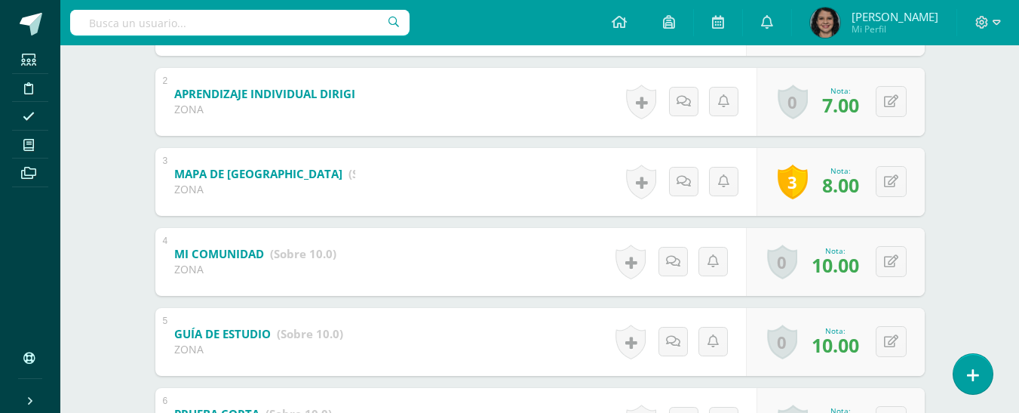
scroll to position [340, 0]
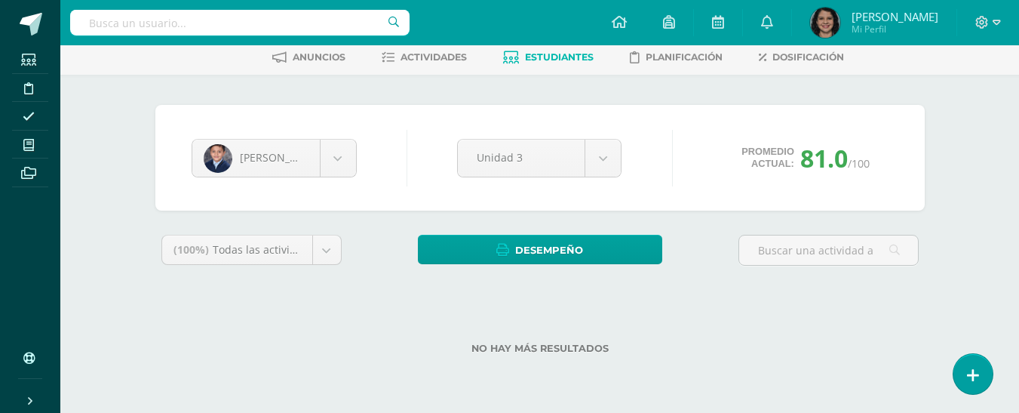
scroll to position [75, 0]
click at [563, 53] on span "Estudiantes" at bounding box center [559, 56] width 69 height 11
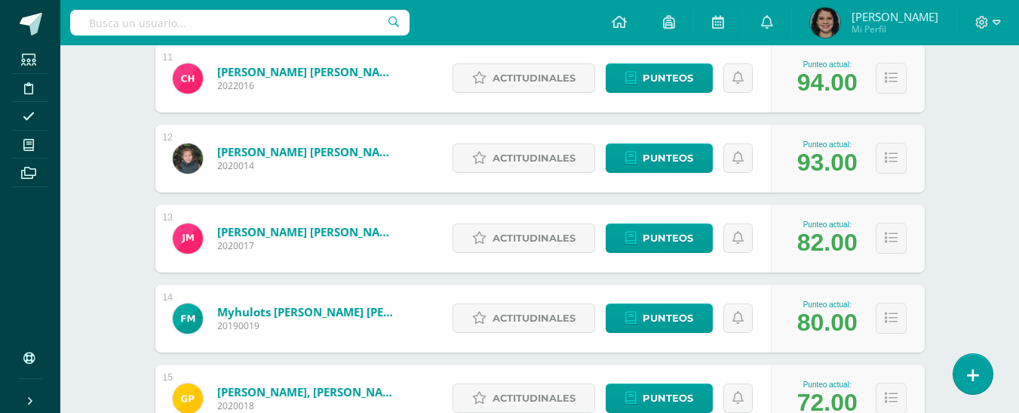
scroll to position [1100, 0]
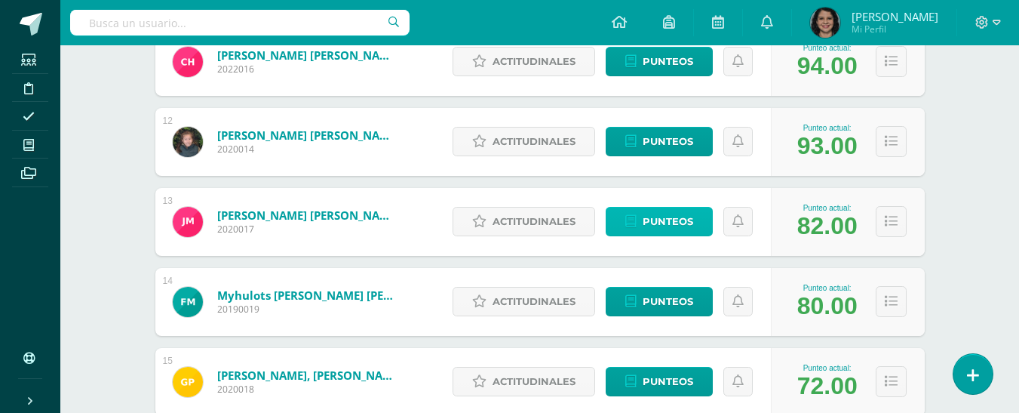
click at [690, 226] on span "Punteos" at bounding box center [668, 221] width 51 height 28
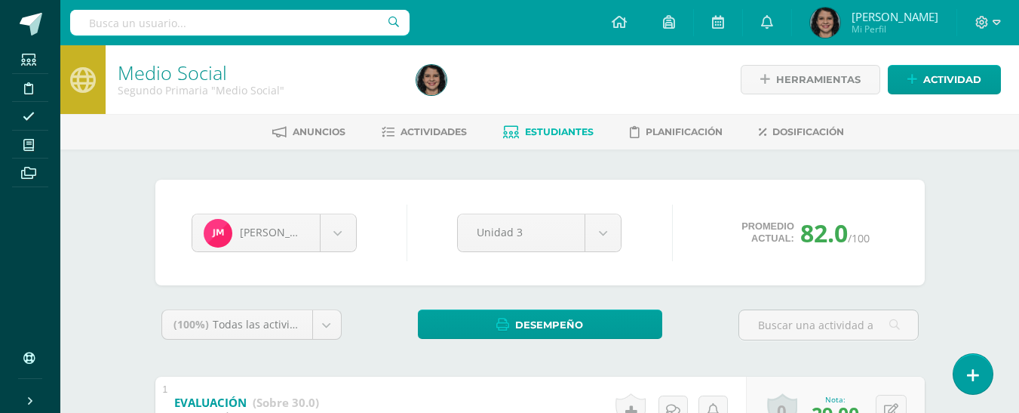
click at [538, 134] on span "Estudiantes" at bounding box center [559, 131] width 69 height 11
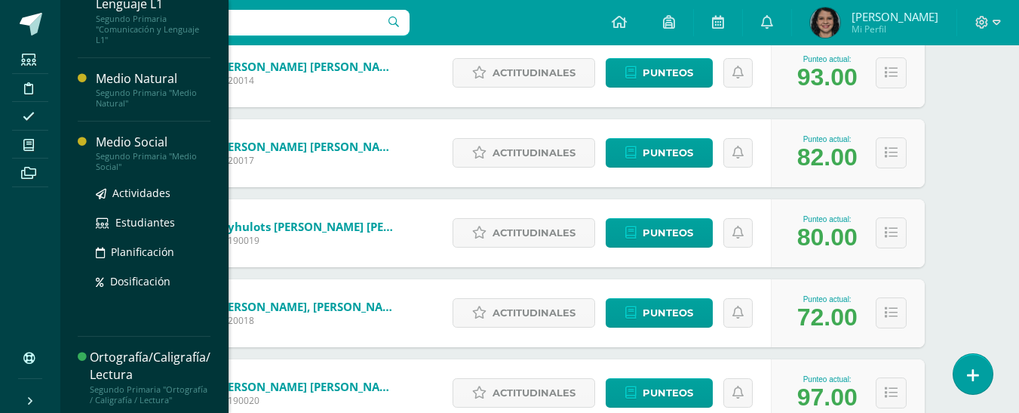
scroll to position [173, 0]
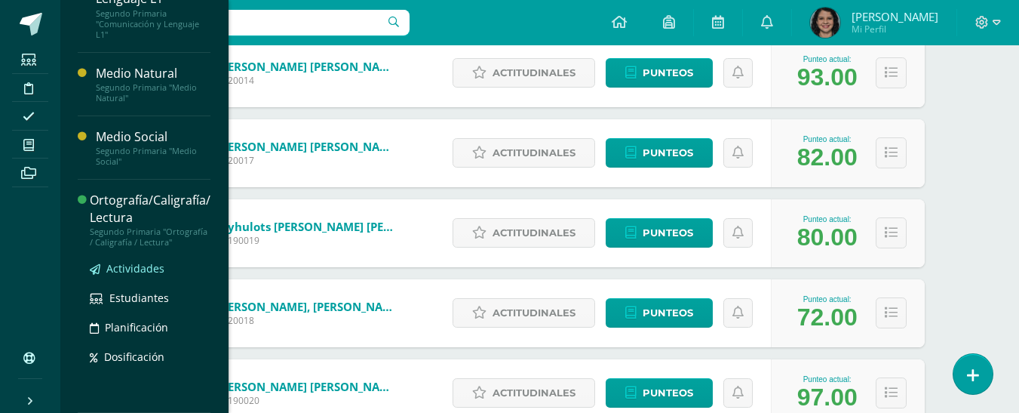
click at [148, 270] on span "Actividades" at bounding box center [135, 268] width 58 height 14
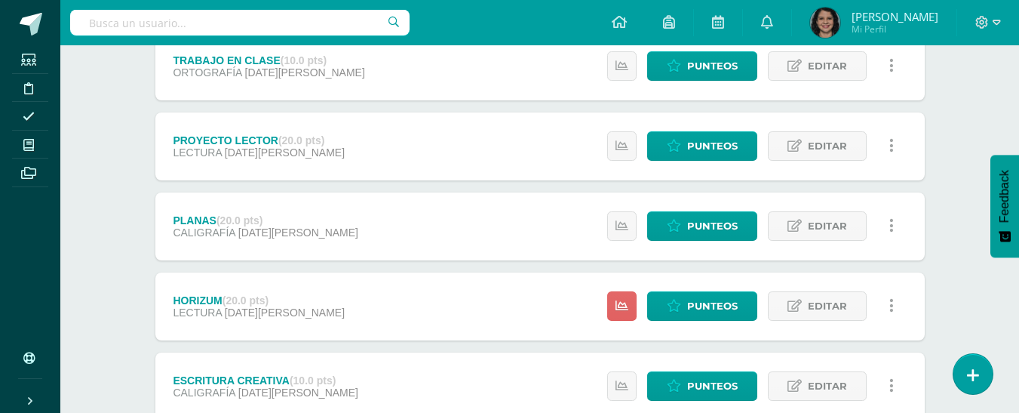
scroll to position [226, 0]
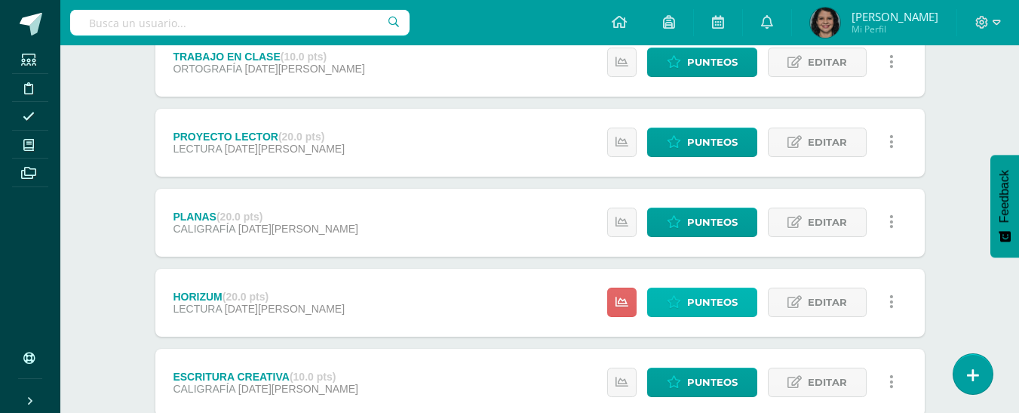
click at [697, 307] on span "Punteos" at bounding box center [712, 302] width 51 height 28
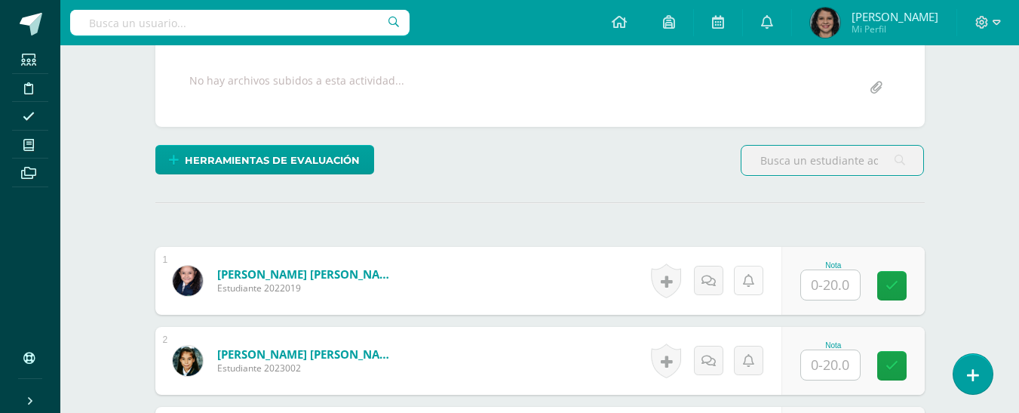
scroll to position [348, 0]
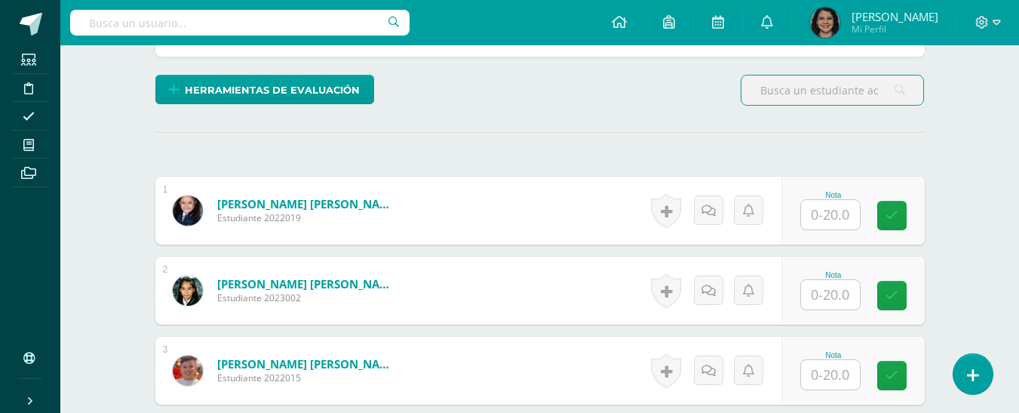
click at [833, 218] on input "text" at bounding box center [830, 214] width 59 height 29
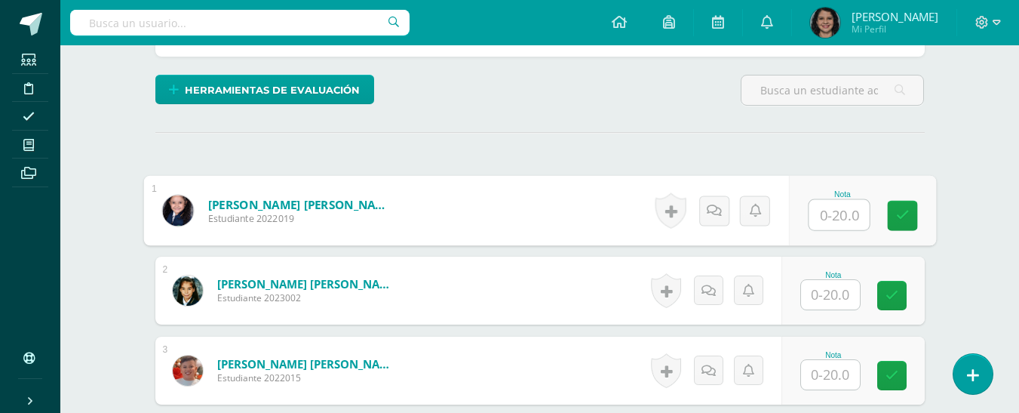
scroll to position [349, 0]
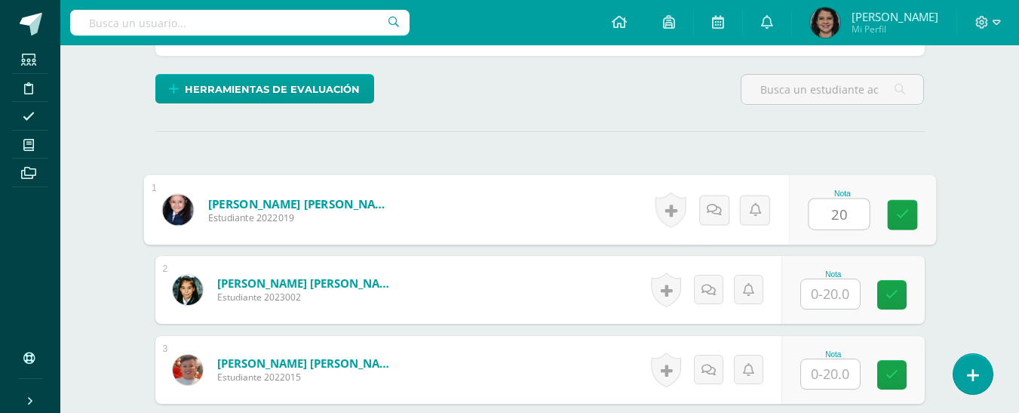
type input "20"
click at [812, 309] on div "Nota" at bounding box center [852, 290] width 143 height 68
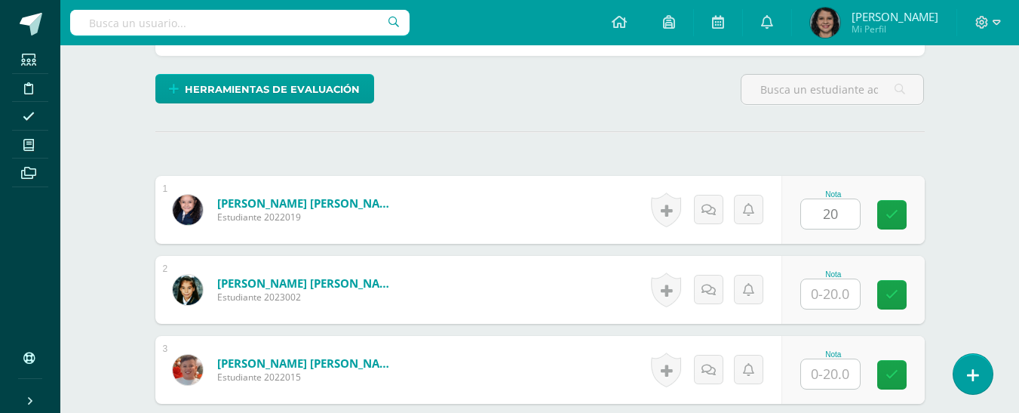
click at [812, 296] on input "text" at bounding box center [830, 293] width 59 height 29
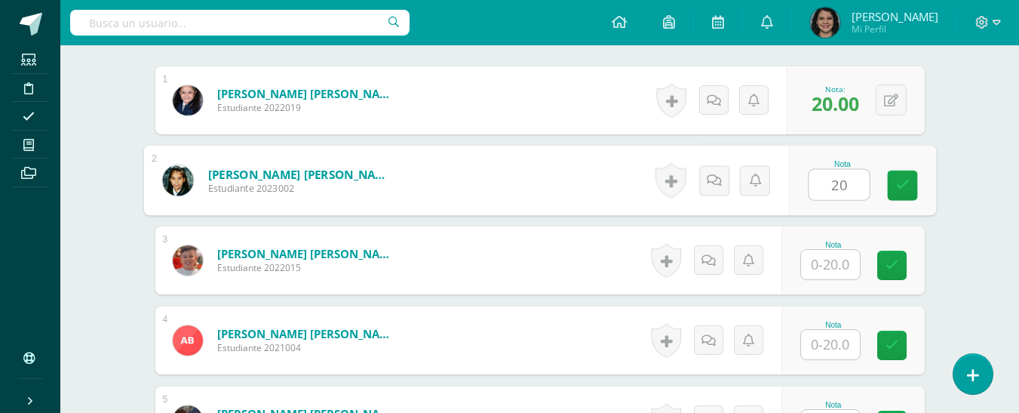
scroll to position [499, 0]
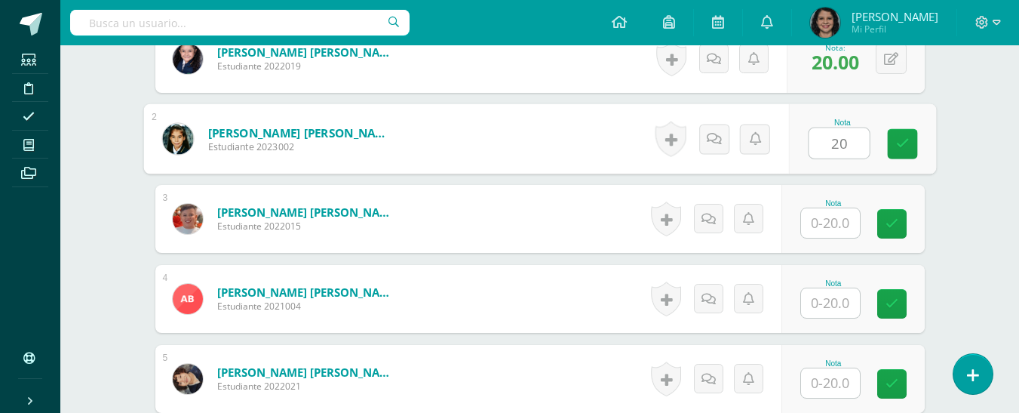
type input "20"
click at [832, 217] on input "text" at bounding box center [830, 222] width 59 height 29
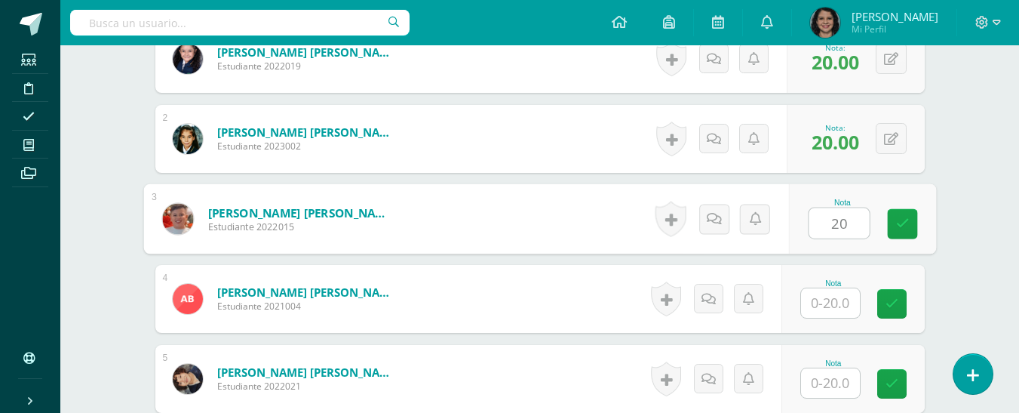
type input "20"
click at [856, 304] on input "text" at bounding box center [830, 302] width 59 height 29
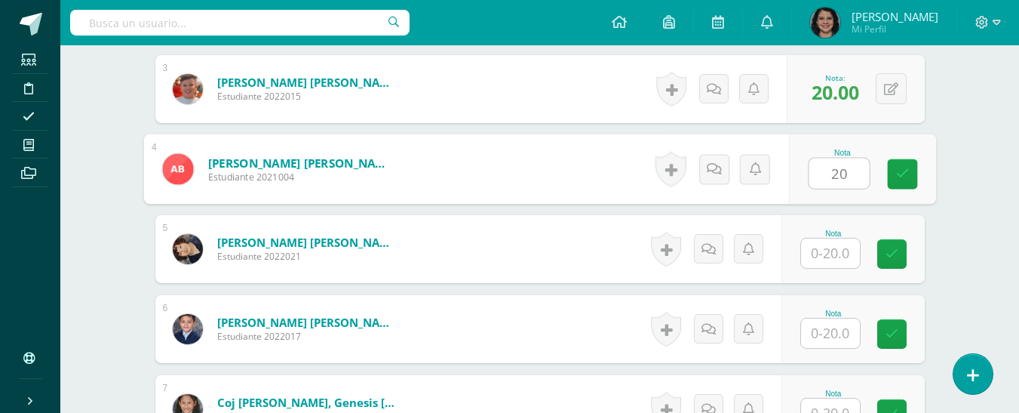
scroll to position [650, 0]
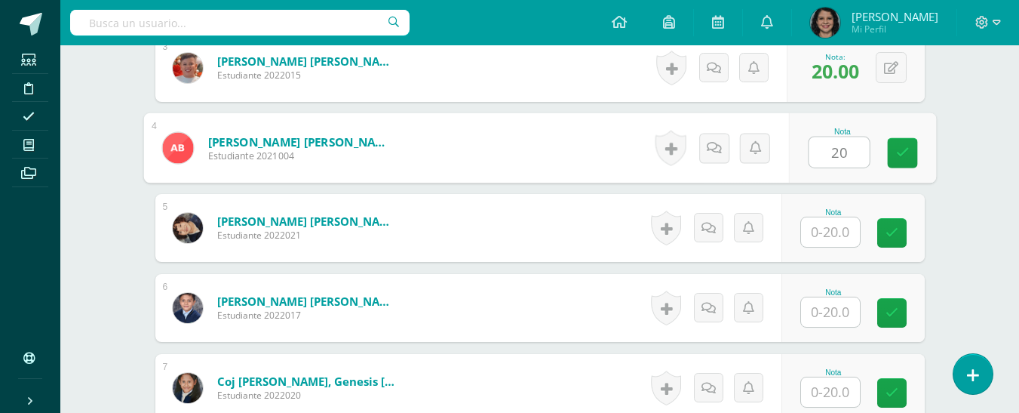
type input "20"
click at [804, 232] on div "Nota" at bounding box center [852, 228] width 143 height 68
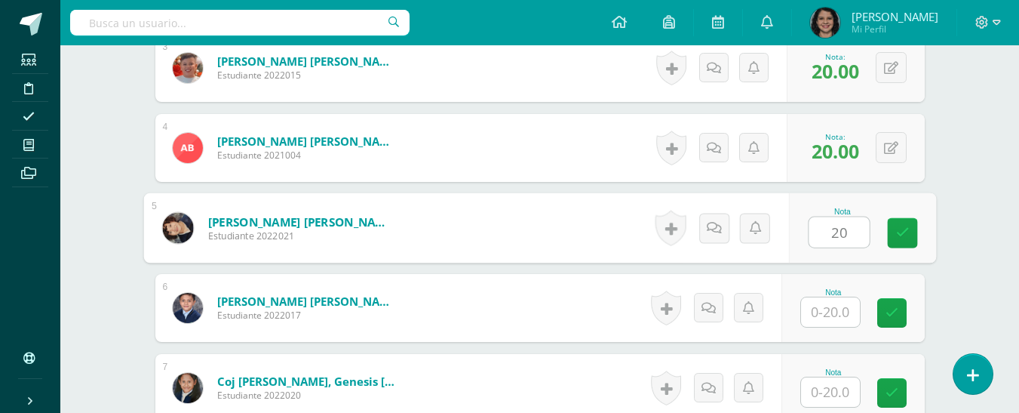
type input "20"
click at [818, 314] on input "text" at bounding box center [830, 311] width 59 height 29
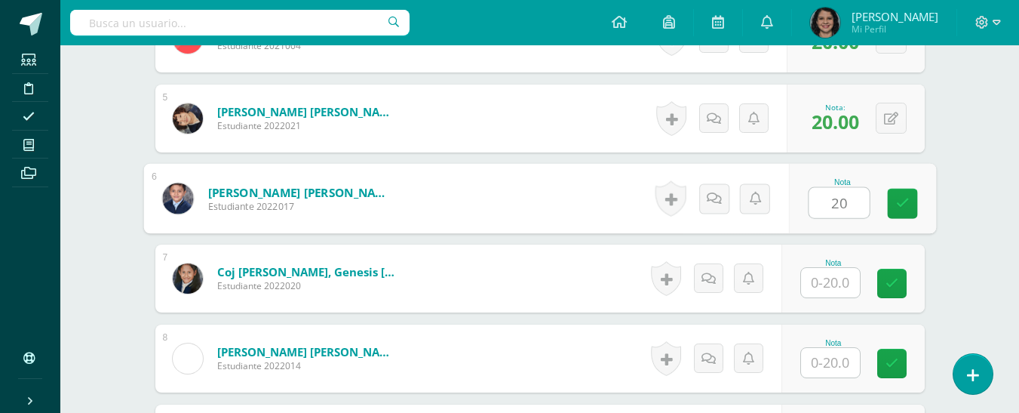
scroll to position [801, 0]
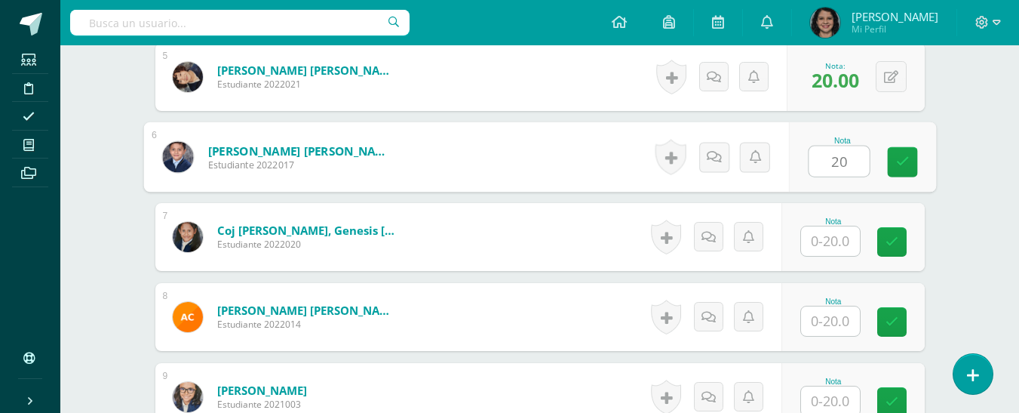
type input "20"
click at [829, 244] on input "text" at bounding box center [830, 240] width 59 height 29
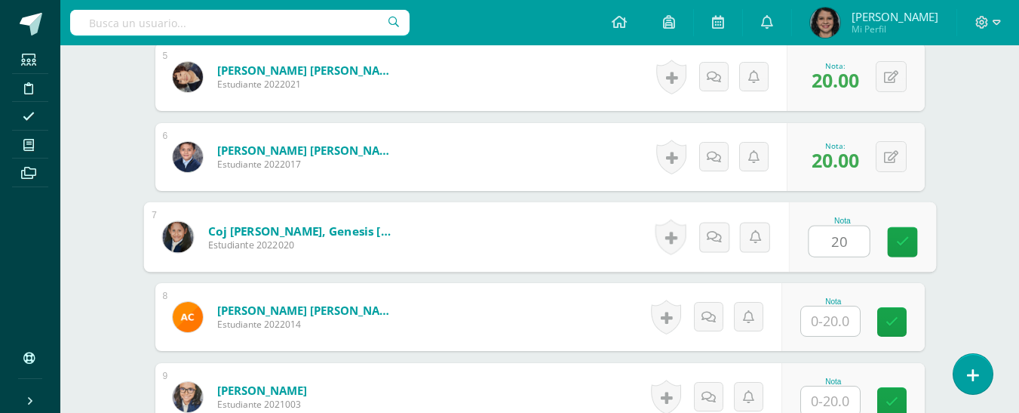
type input "20"
click at [834, 310] on input "text" at bounding box center [830, 320] width 59 height 29
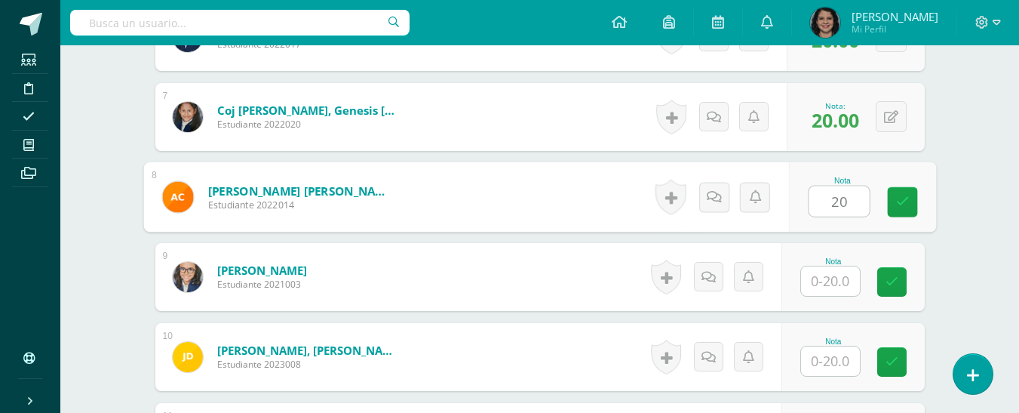
scroll to position [952, 0]
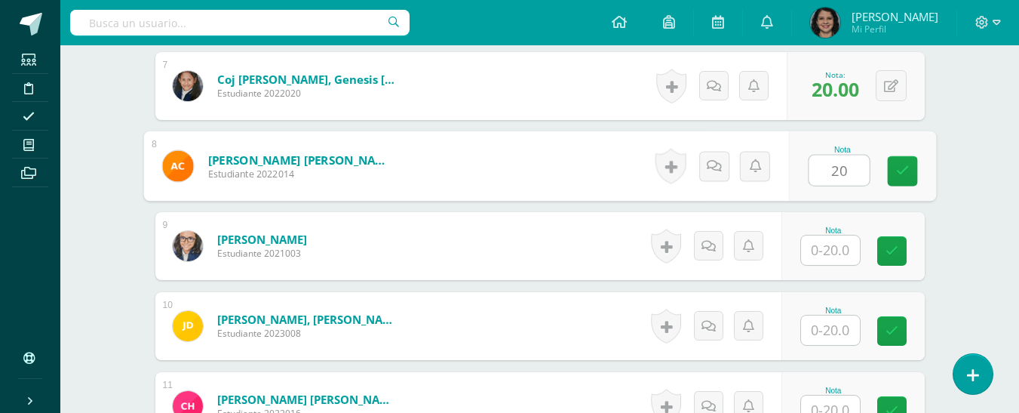
type input "20"
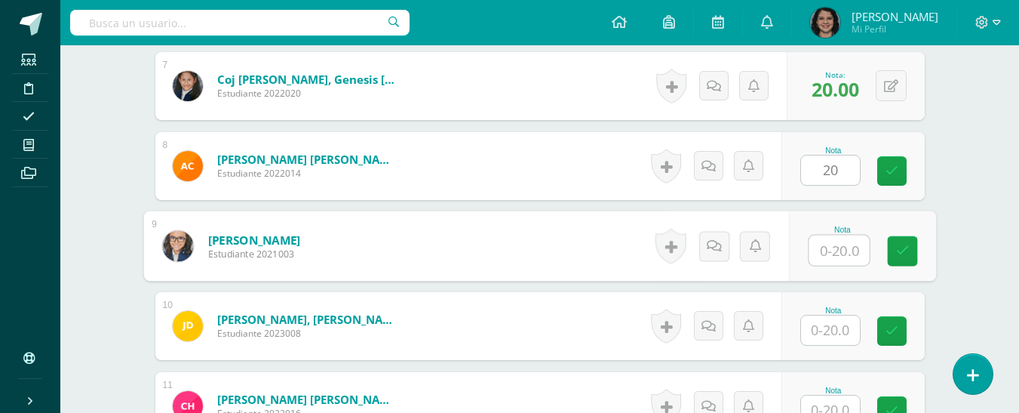
click at [827, 259] on input "text" at bounding box center [839, 250] width 60 height 30
type input "20"
click at [828, 339] on input "text" at bounding box center [830, 329] width 59 height 29
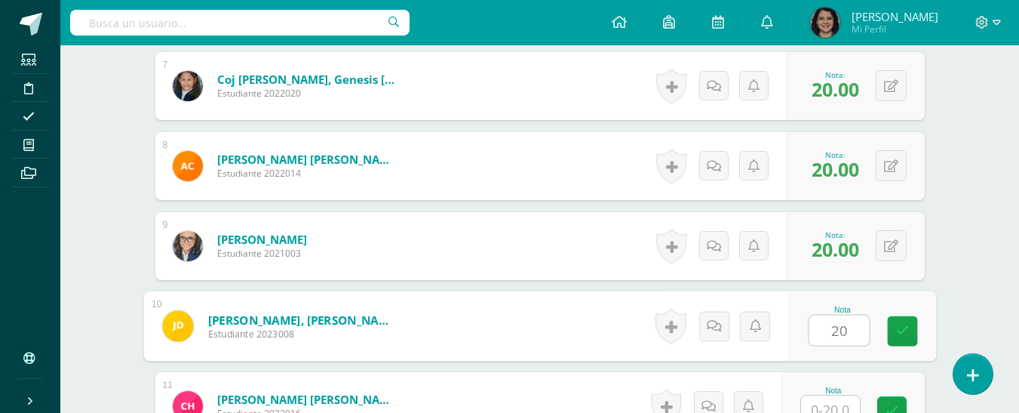
type input "20"
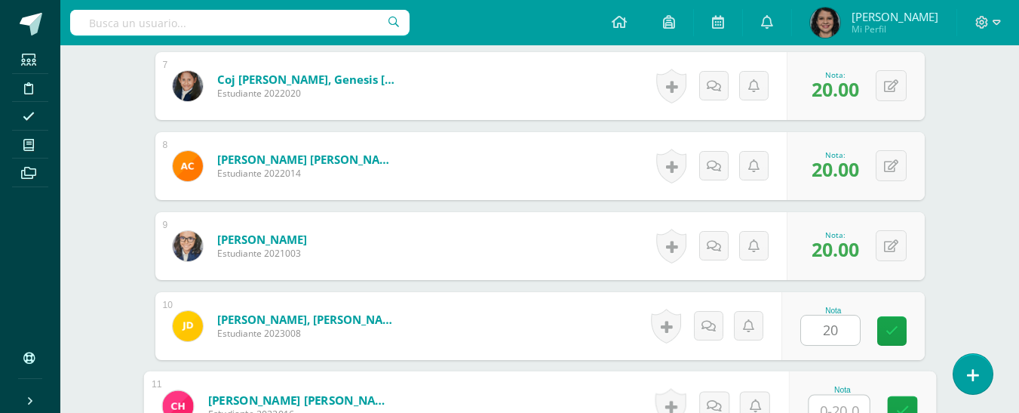
scroll to position [964, 0]
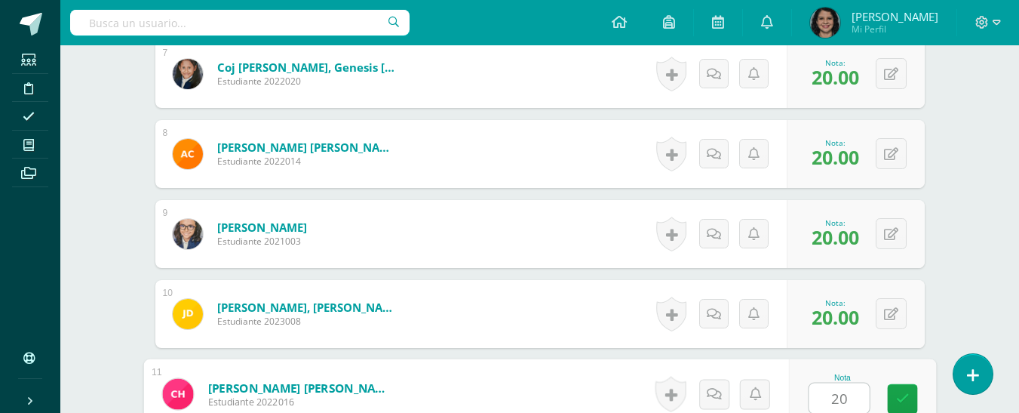
type input "20"
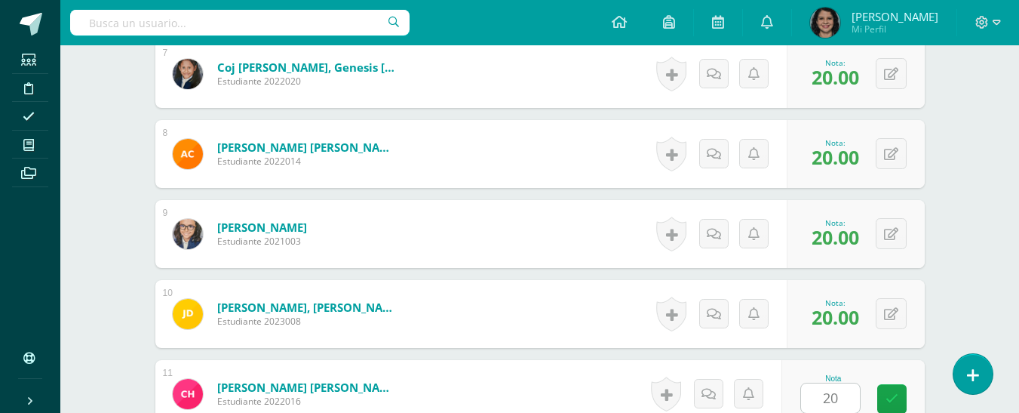
scroll to position [1236, 0]
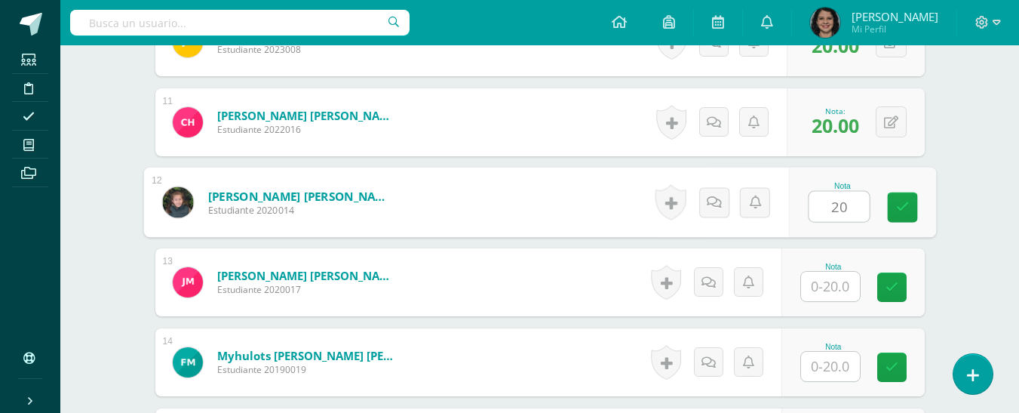
type input "20"
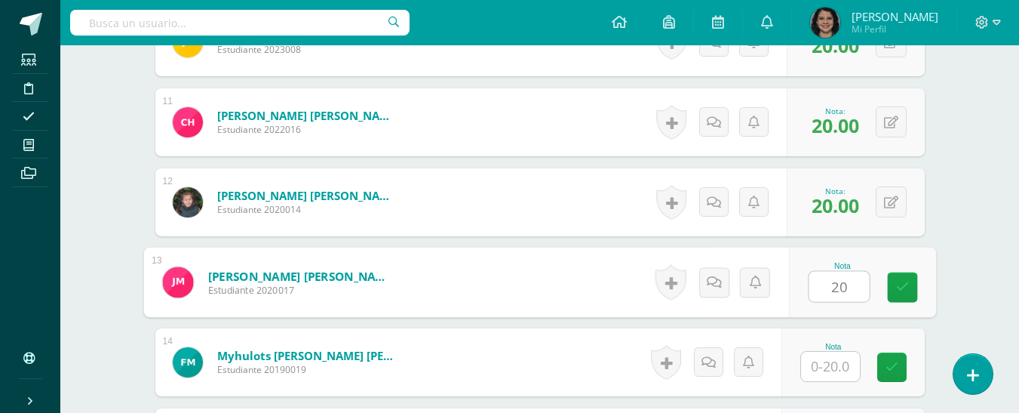
type input "20"
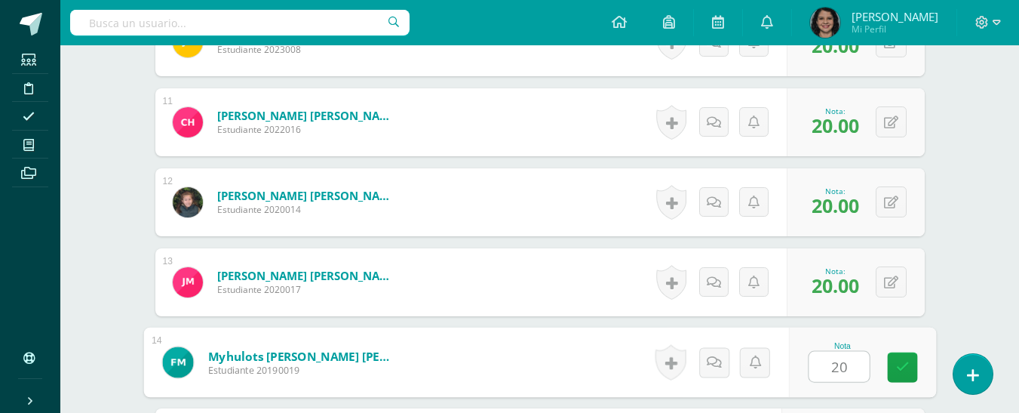
type input "20"
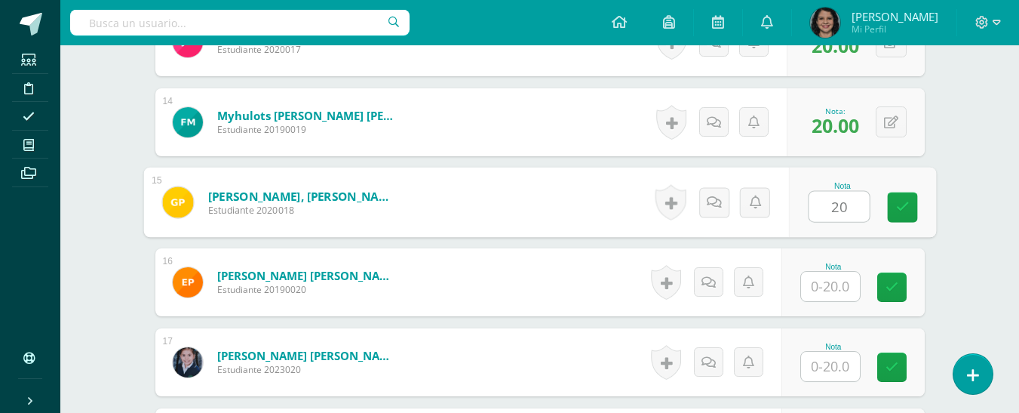
type input "20"
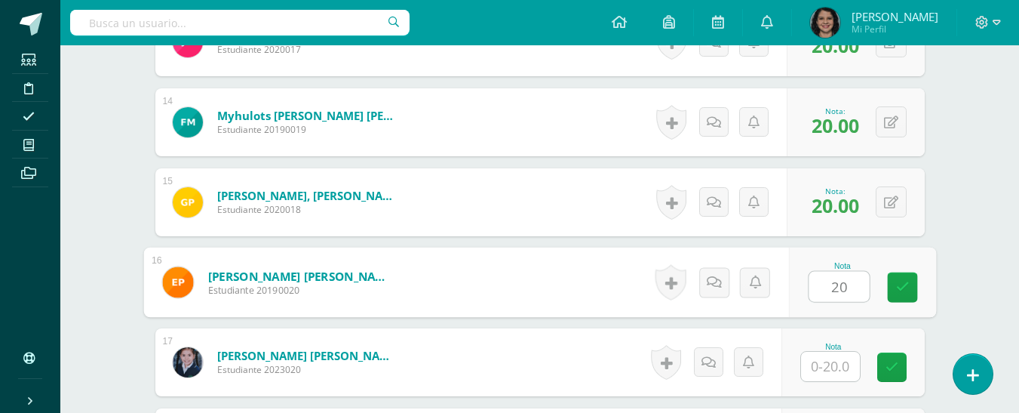
type input "20"
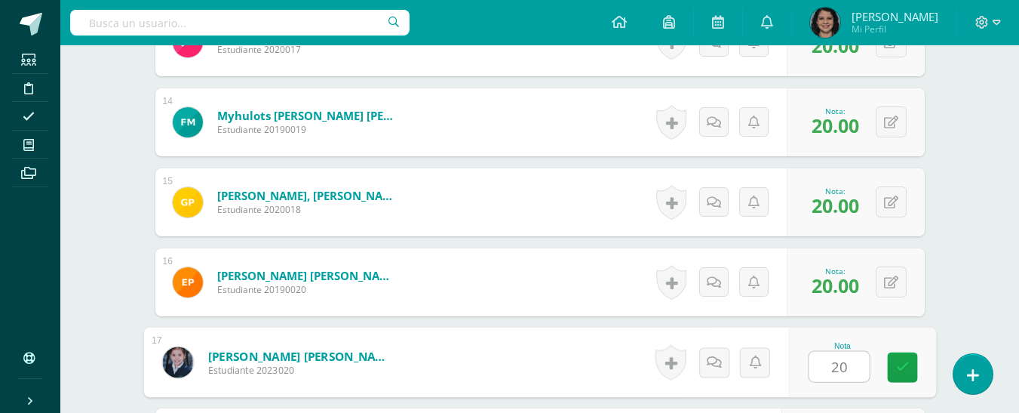
type input "20"
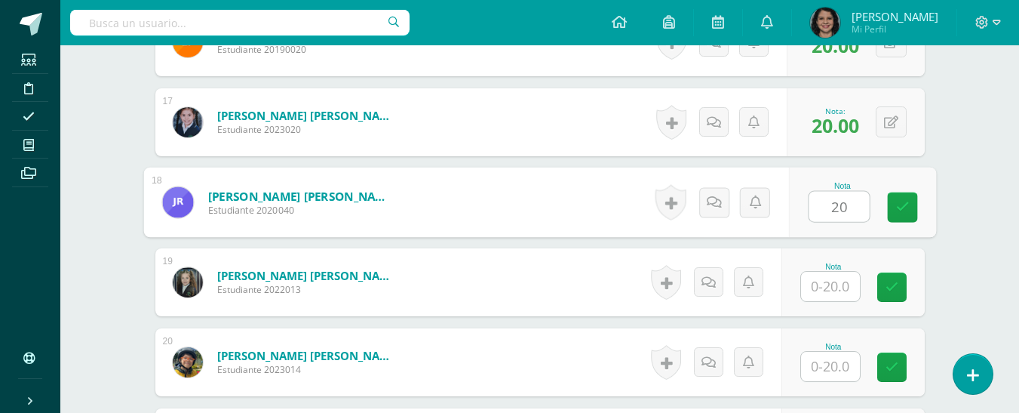
type input "20"
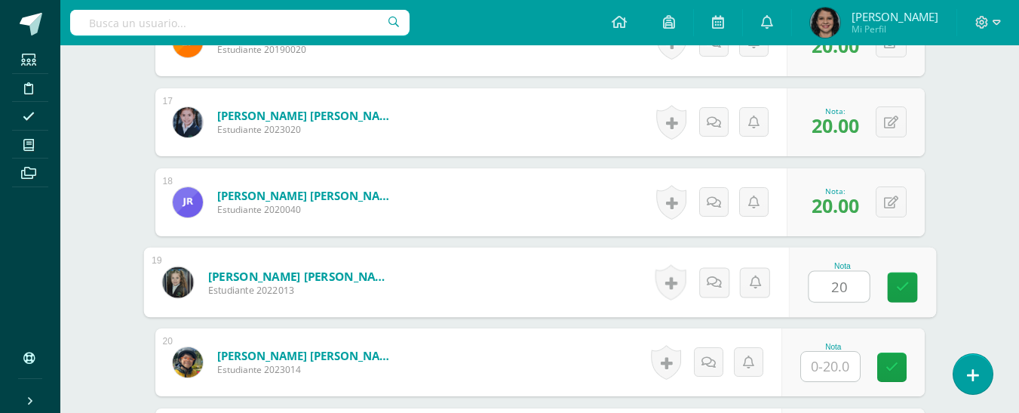
type input "20"
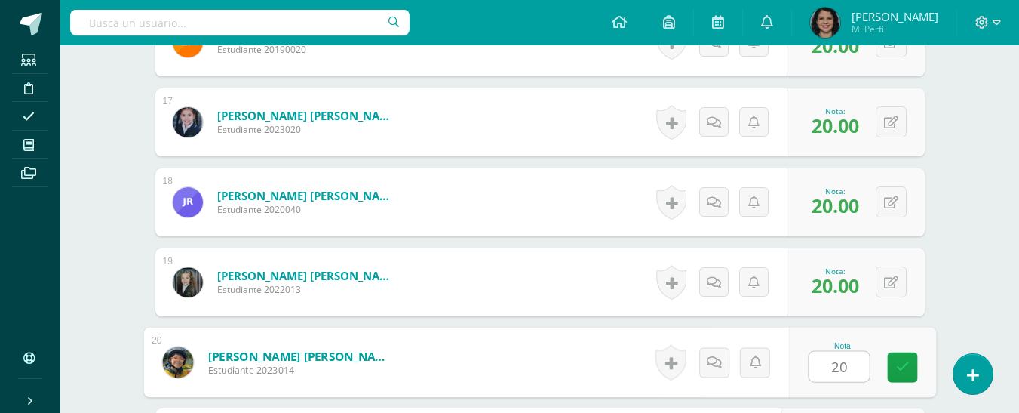
type input "20"
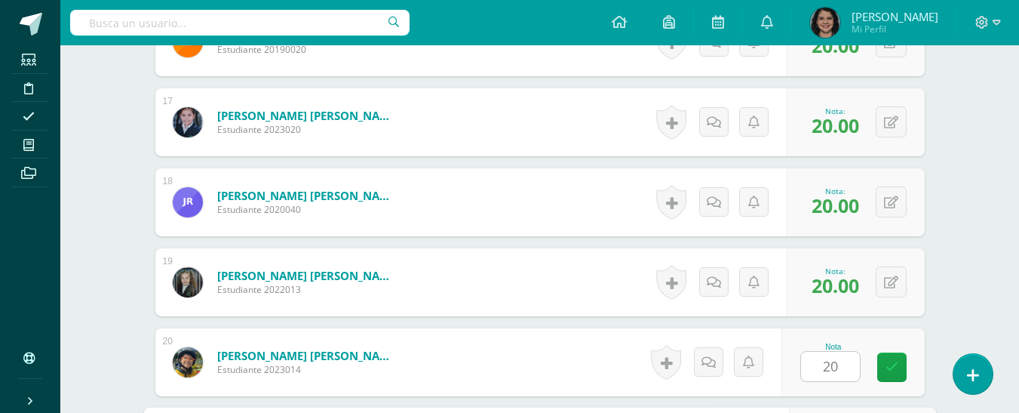
scroll to position [1955, 0]
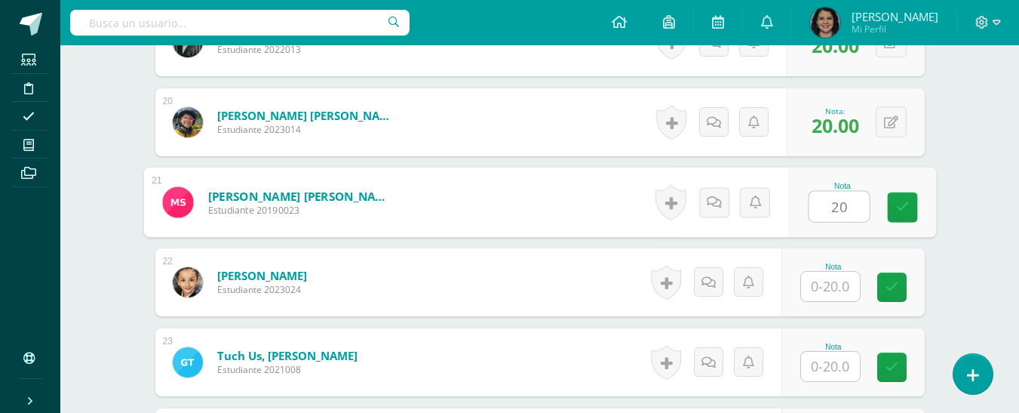
type input "20"
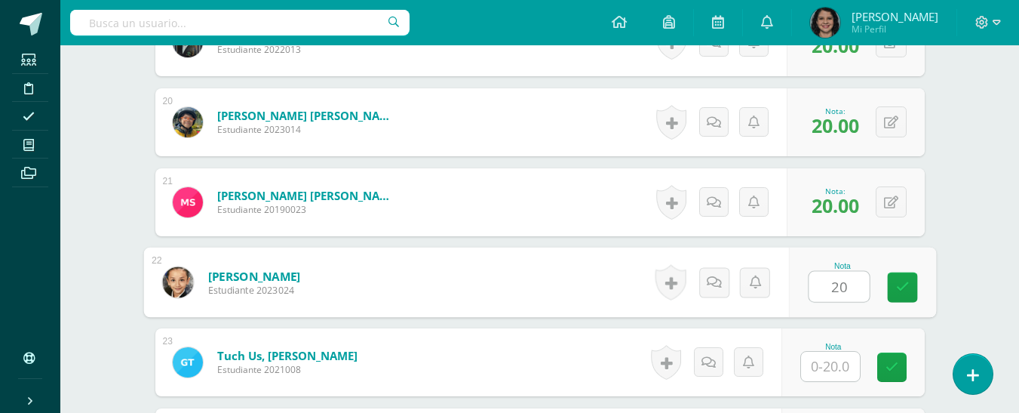
type input "20"
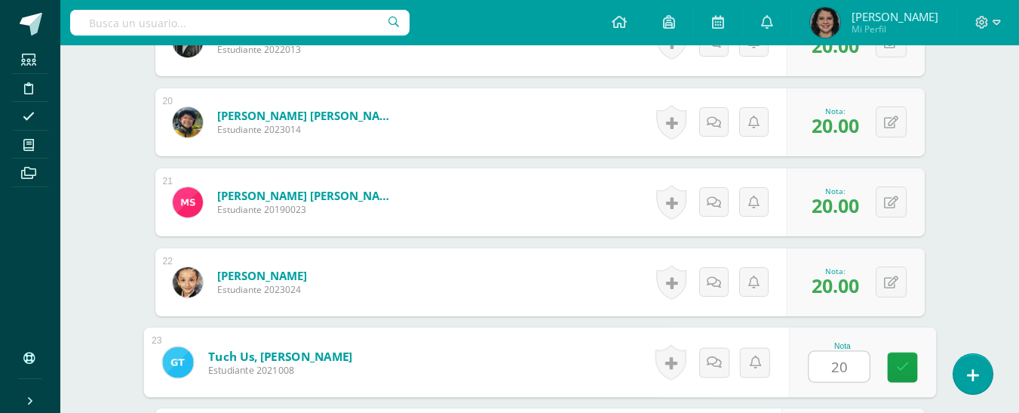
type input "20"
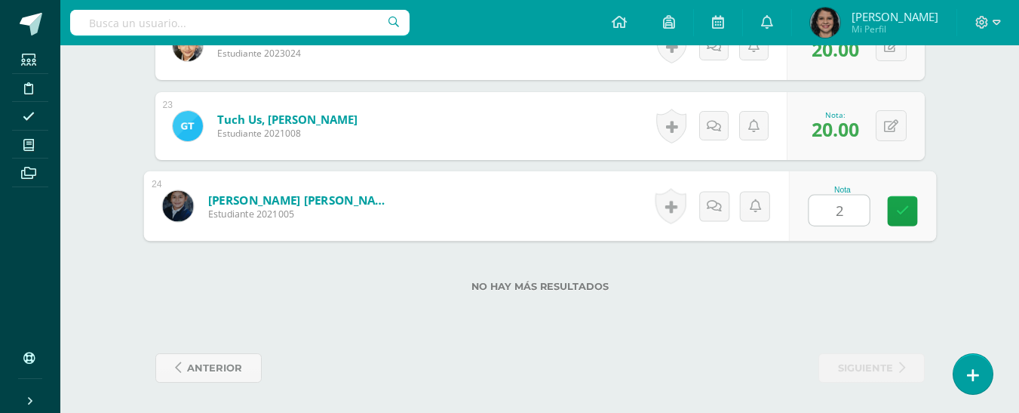
type input "20"
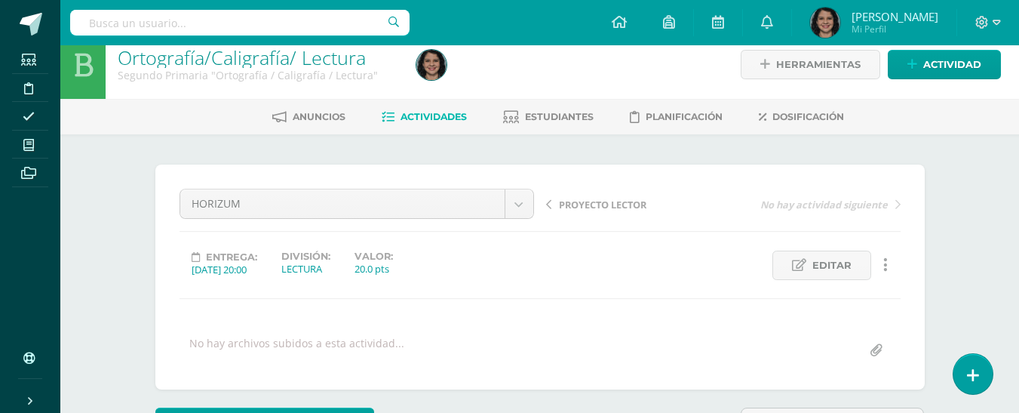
scroll to position [0, 0]
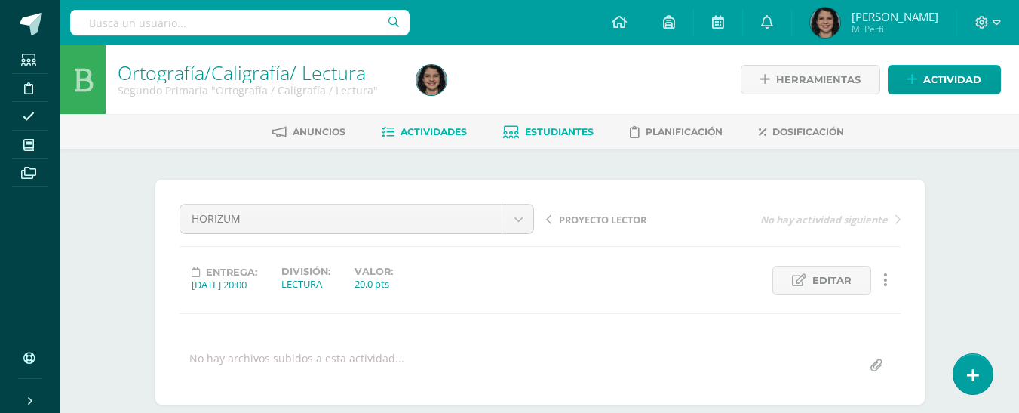
click at [582, 125] on link "Estudiantes" at bounding box center [548, 132] width 91 height 24
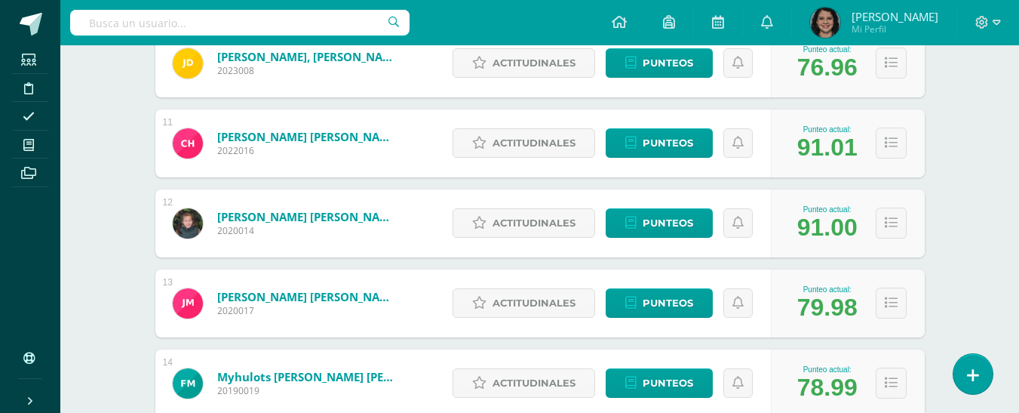
scroll to position [1018, 0]
